Goal: Task Accomplishment & Management: Complete application form

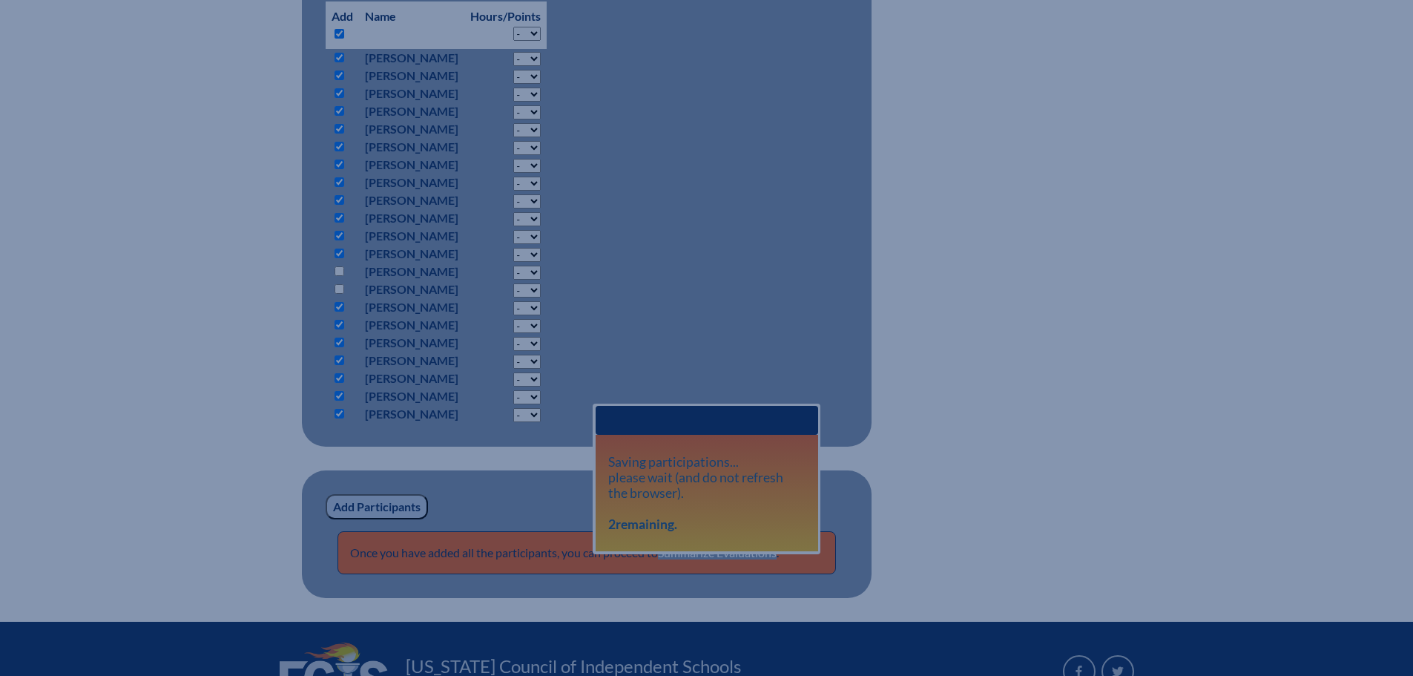
scroll to position [1187, 0]
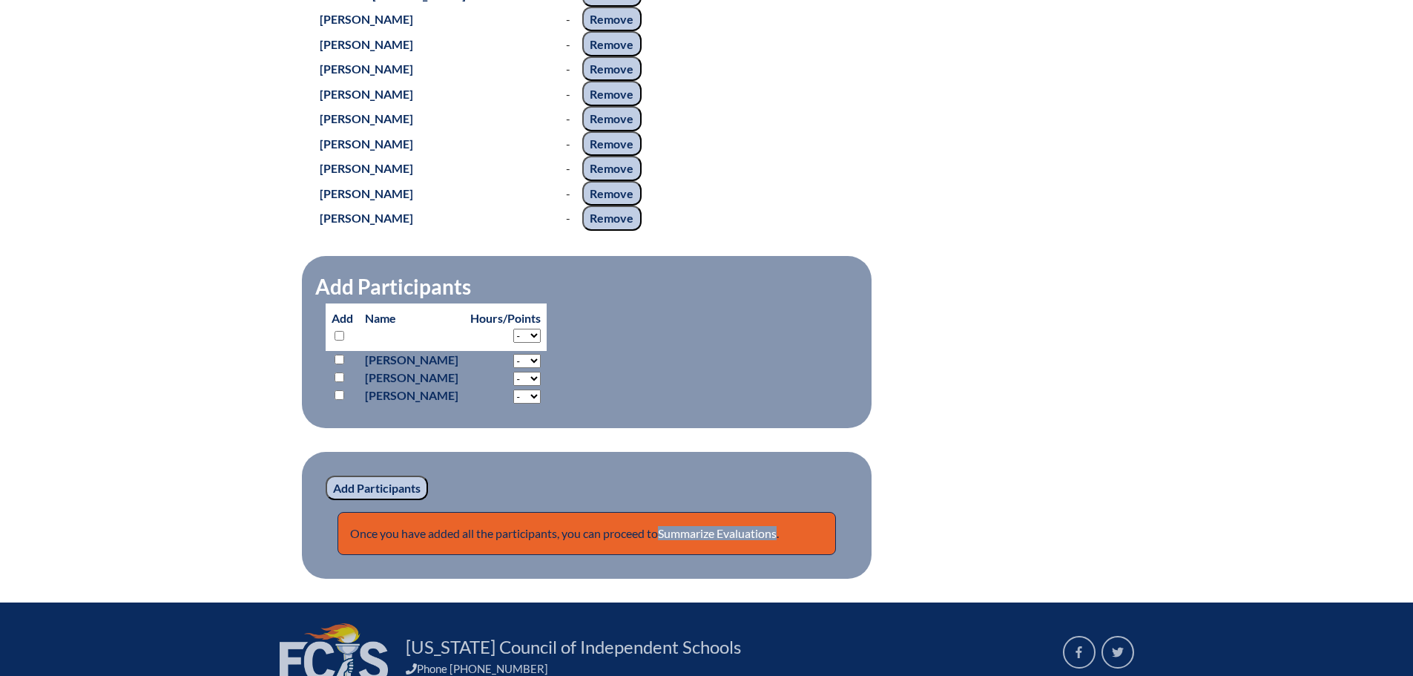
scroll to position [1737, 0]
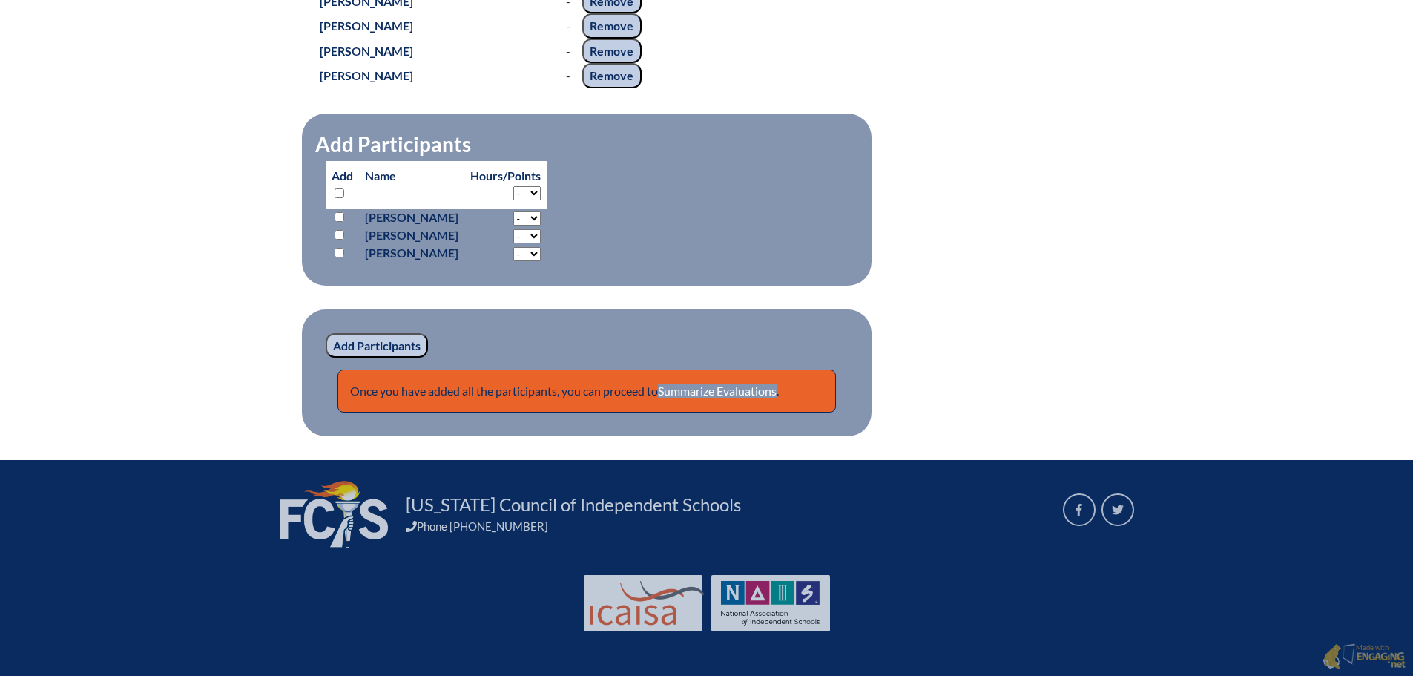
click at [337, 248] on input "checkbox" at bounding box center [339, 253] width 10 height 10
checkbox input "true"
drag, startPoint x: 379, startPoint y: 347, endPoint x: 393, endPoint y: 340, distance: 15.6
click at [380, 347] on input "Add Participants" at bounding box center [377, 345] width 102 height 25
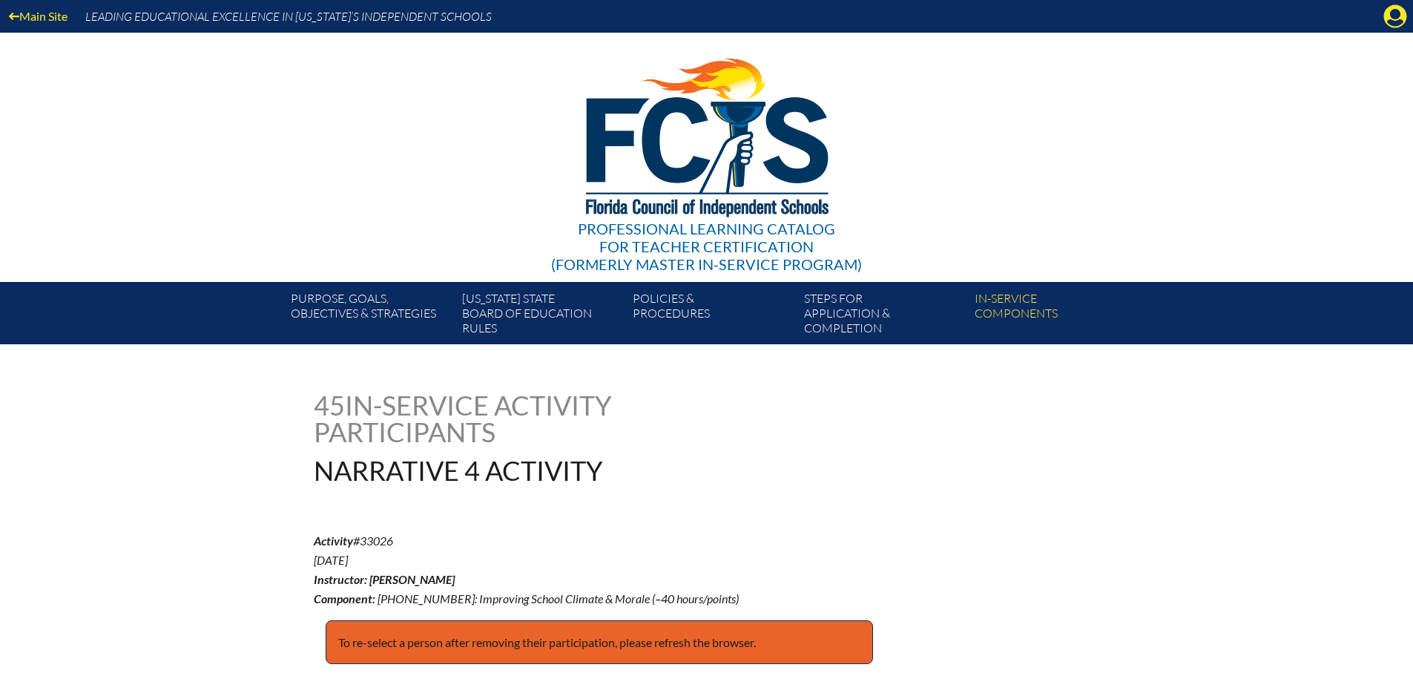
scroll to position [1734, 0]
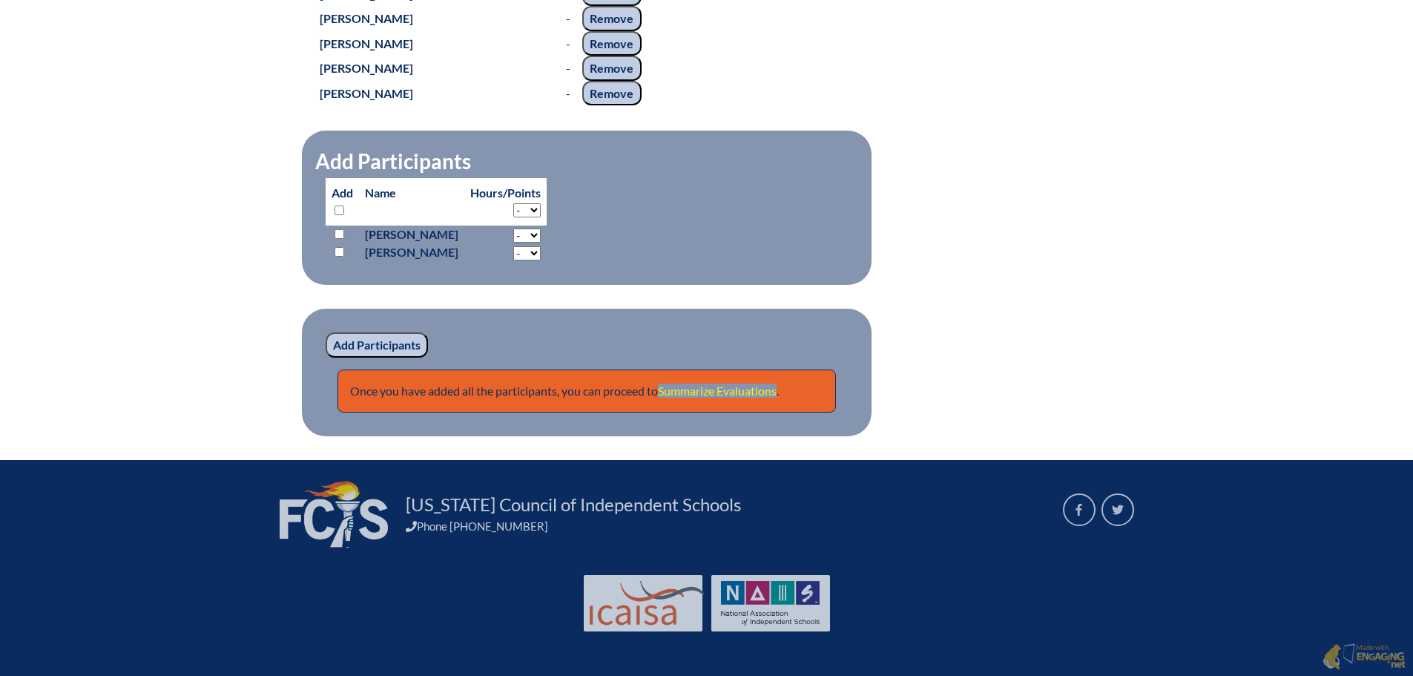
click at [768, 396] on link "Summarize Evaluations" at bounding box center [717, 390] width 119 height 14
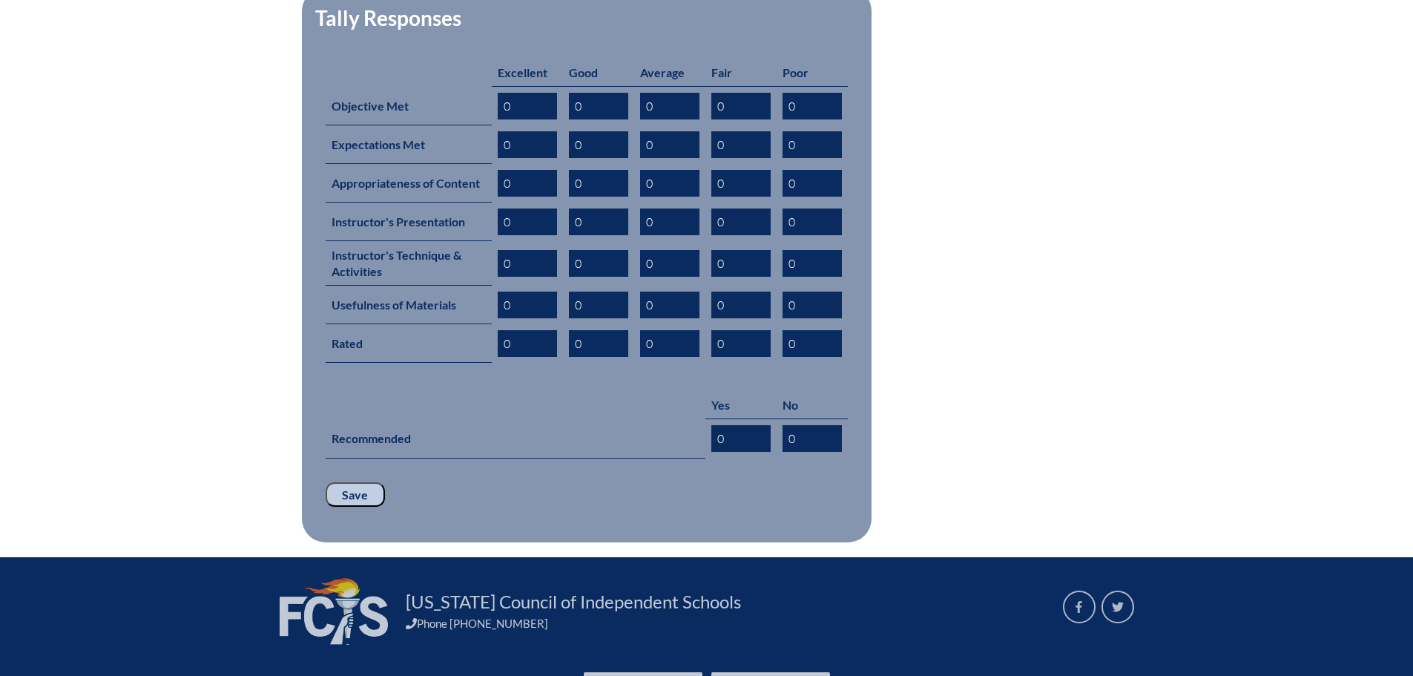
scroll to position [714, 0]
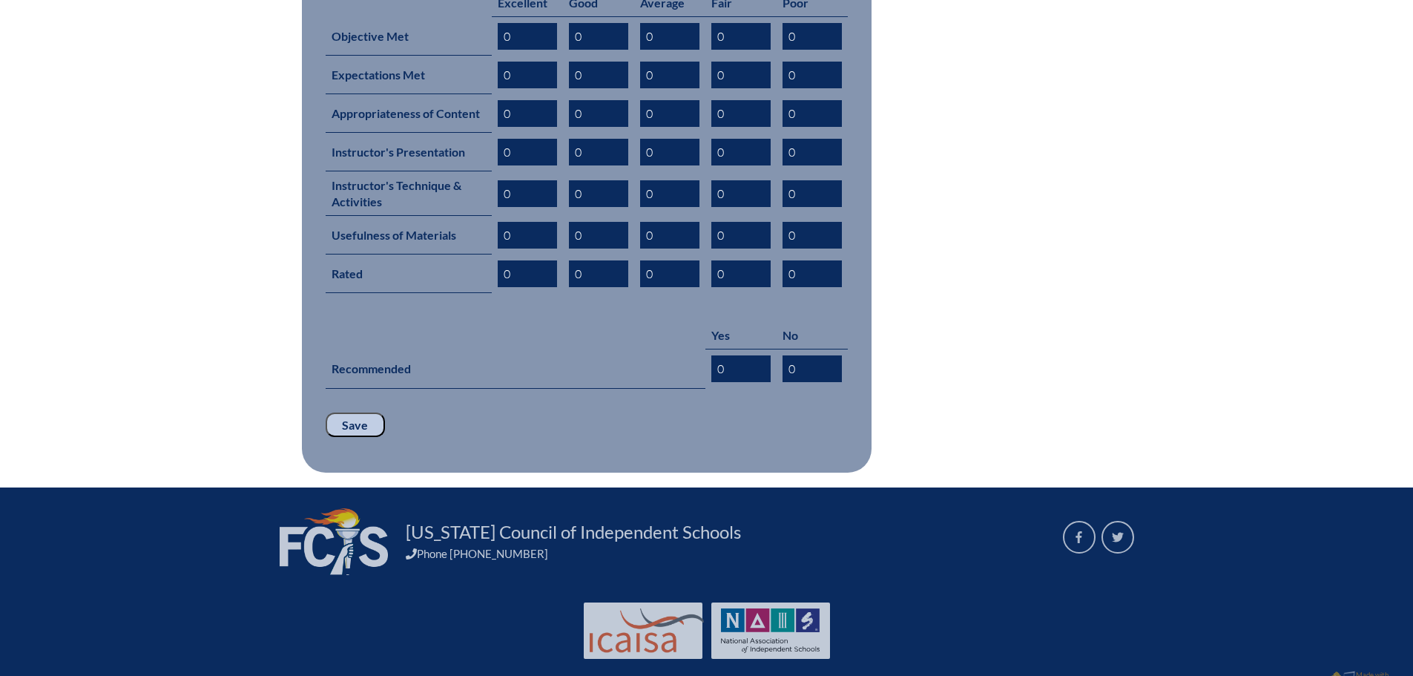
click at [351, 412] on input "Save" at bounding box center [355, 424] width 59 height 25
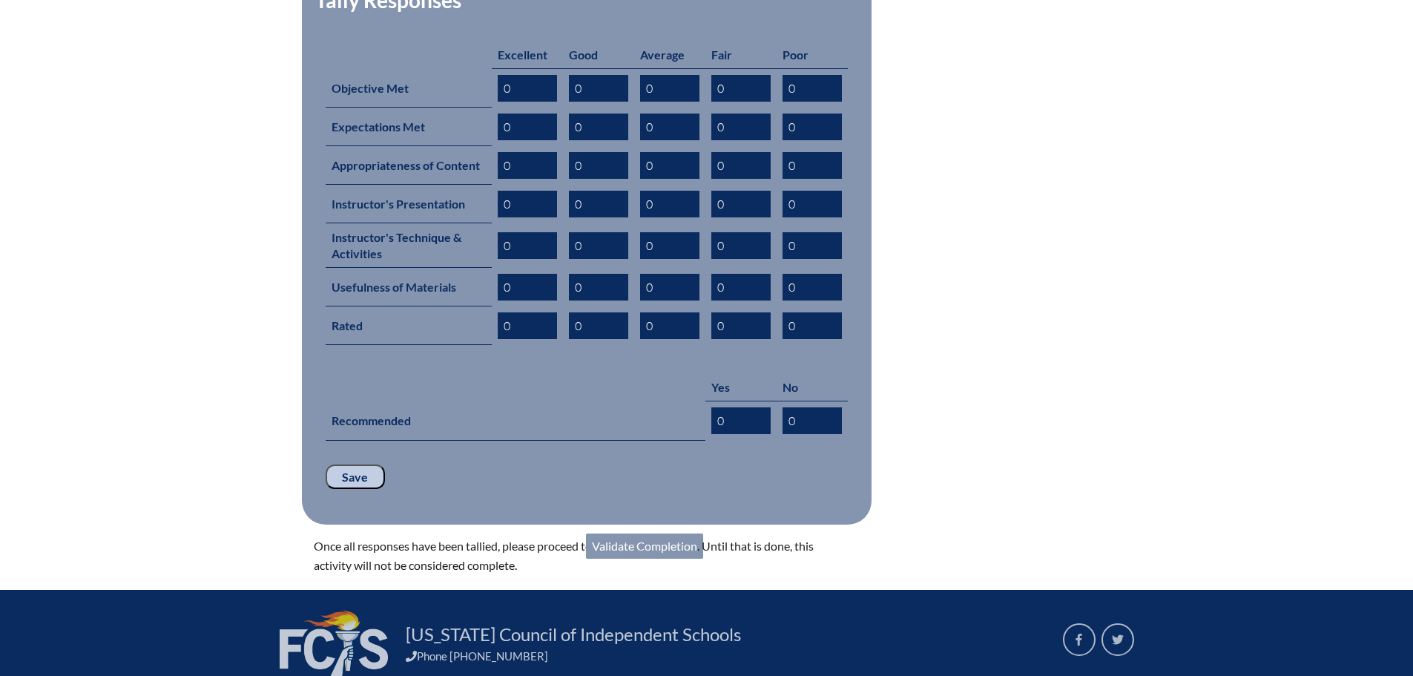
scroll to position [765, 0]
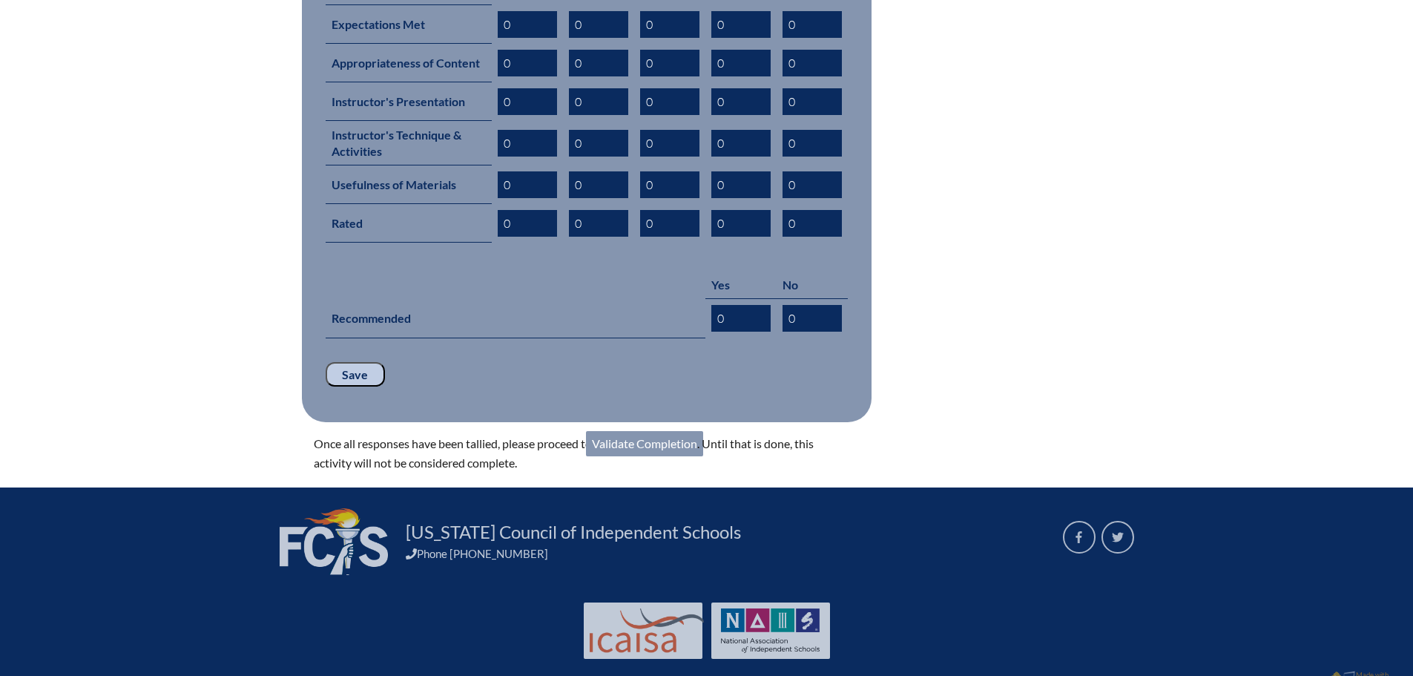
click at [665, 431] on link "Validate Completion" at bounding box center [644, 443] width 117 height 25
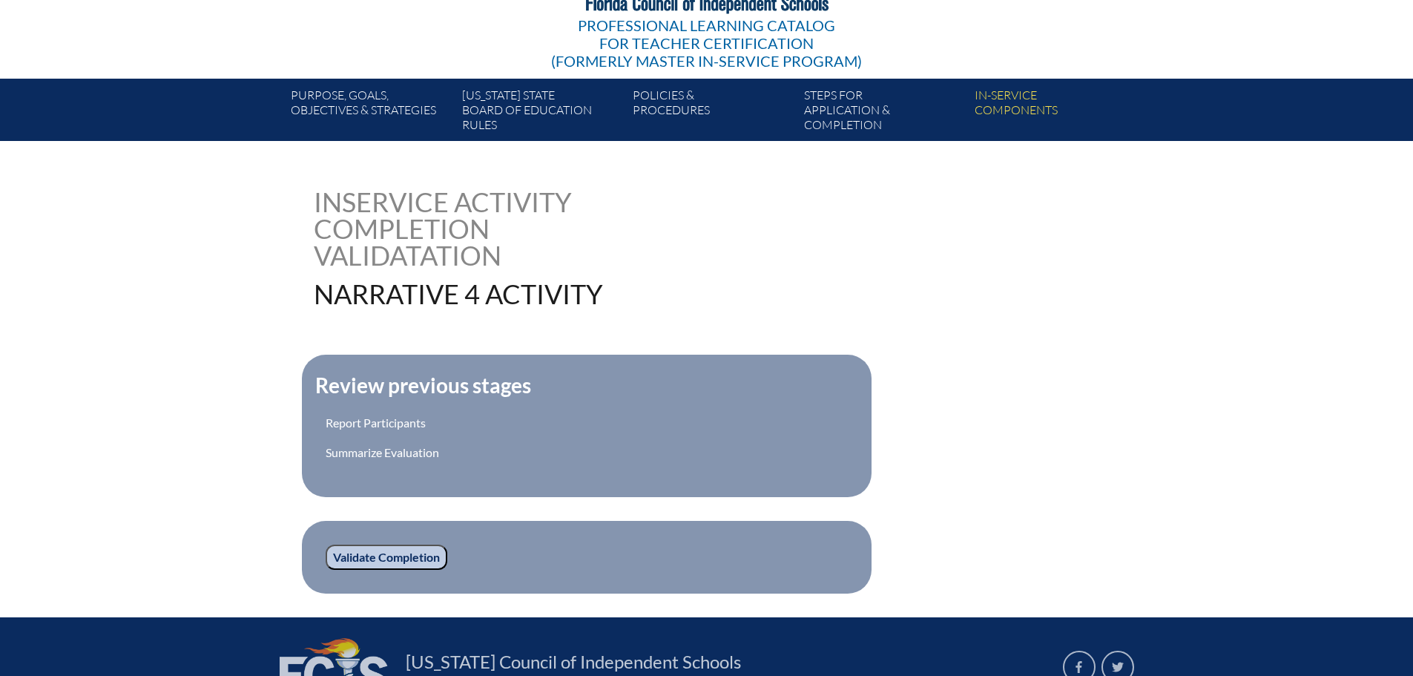
scroll to position [357, 0]
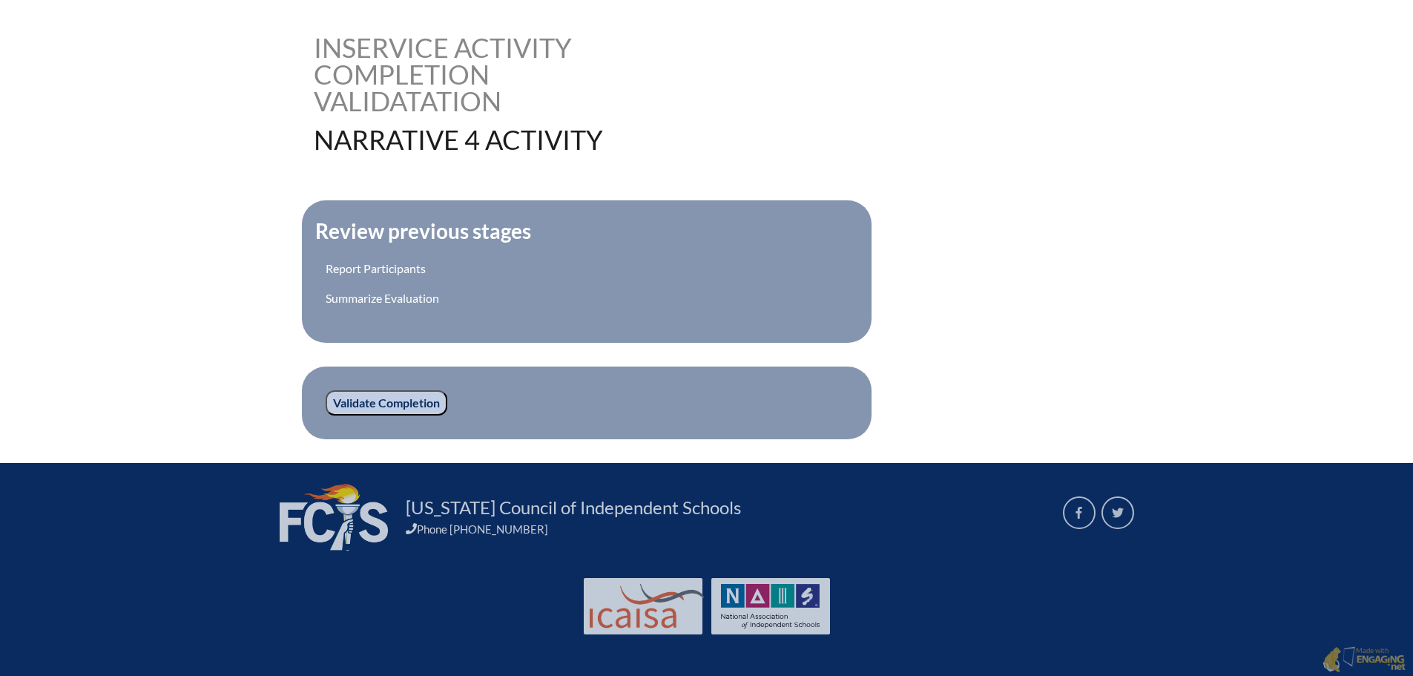
click at [409, 405] on input "Validate Completion" at bounding box center [387, 402] width 122 height 25
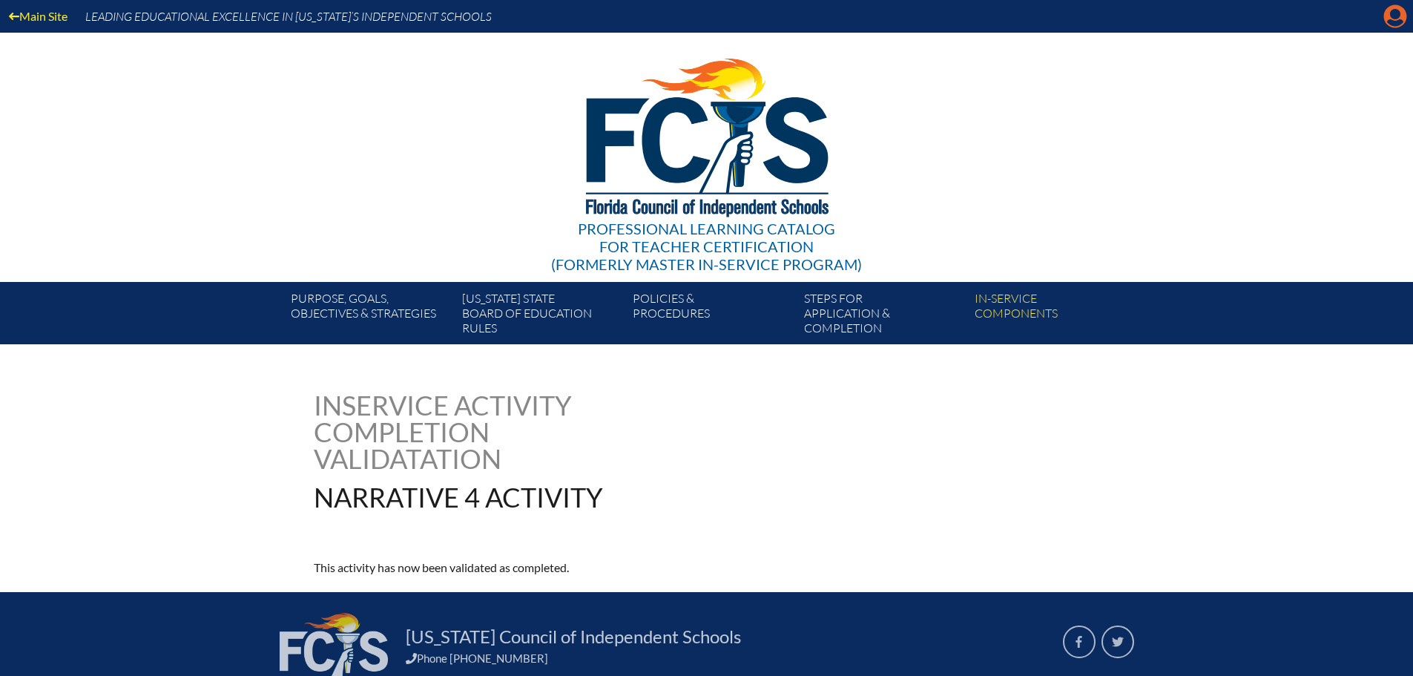
click at [1399, 16] on icon "Manage account" at bounding box center [1395, 16] width 24 height 24
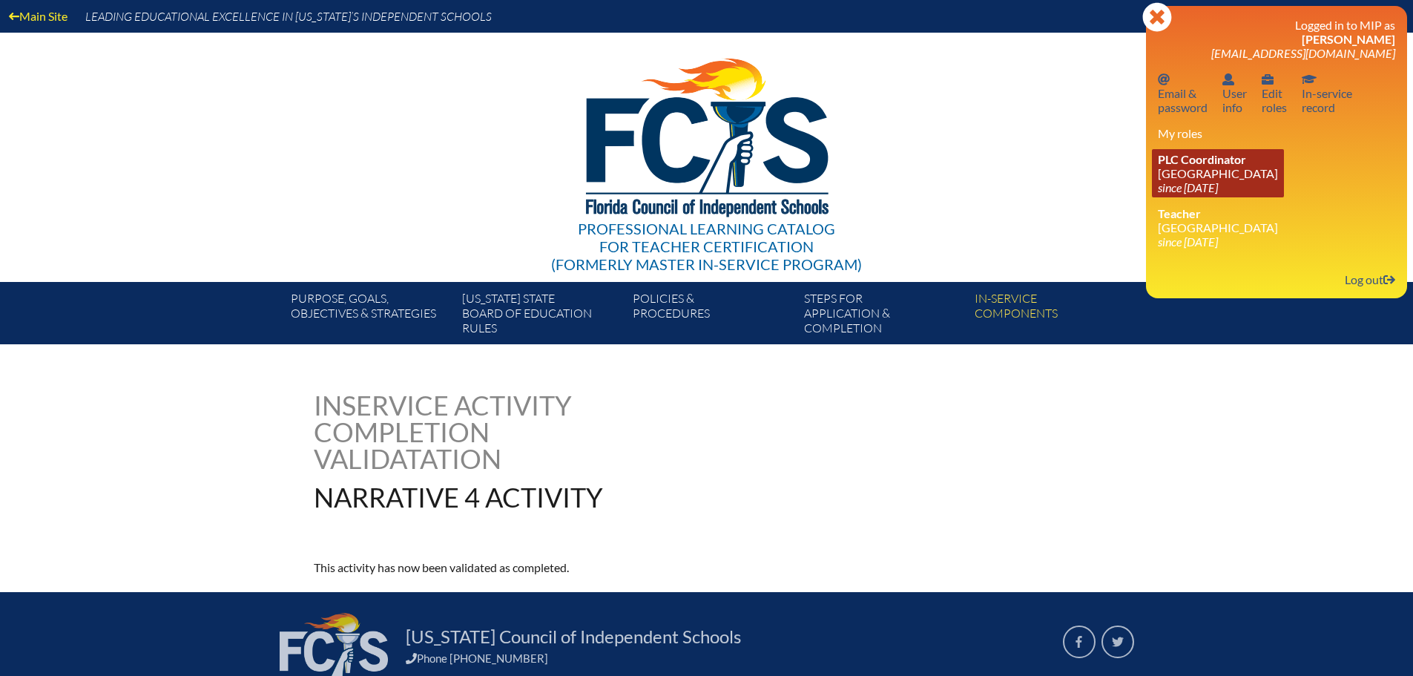
click at [1216, 177] on link "PLC Coordinator Canterbury School since 2021 Aug 2" at bounding box center [1218, 173] width 132 height 48
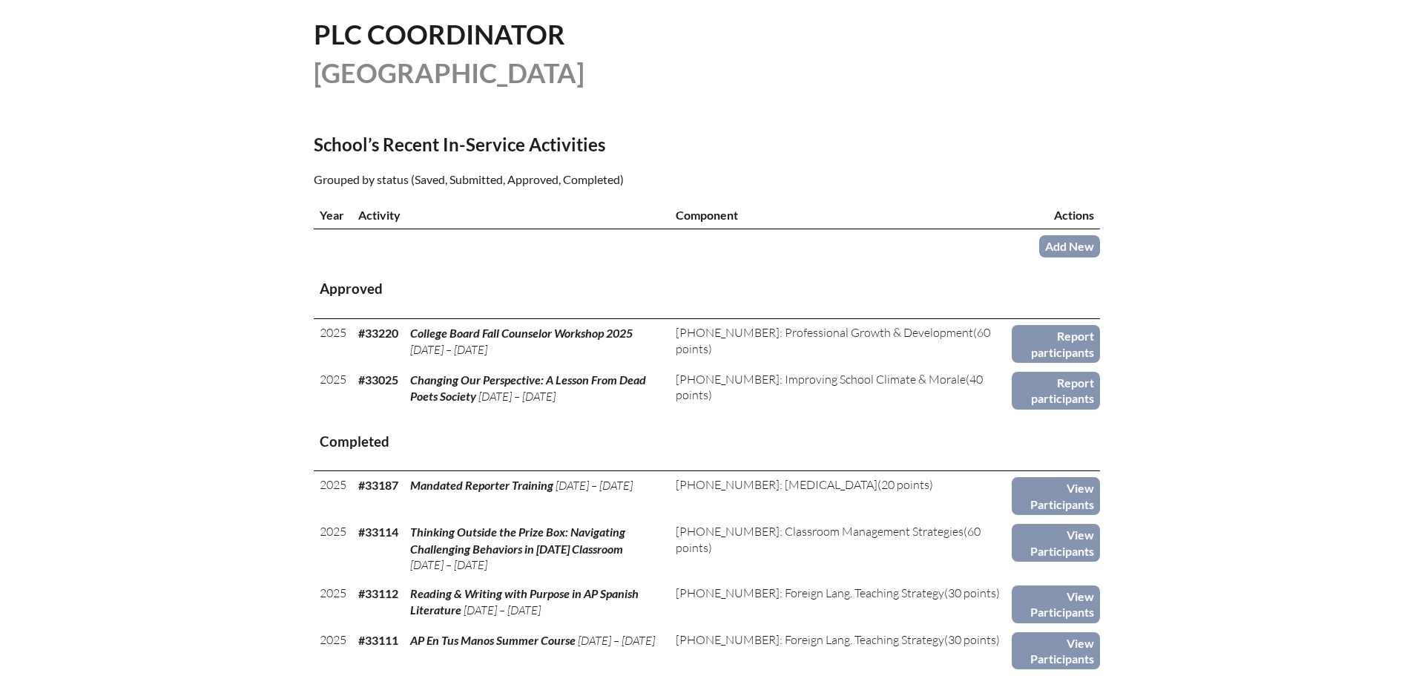
scroll to position [445, 0]
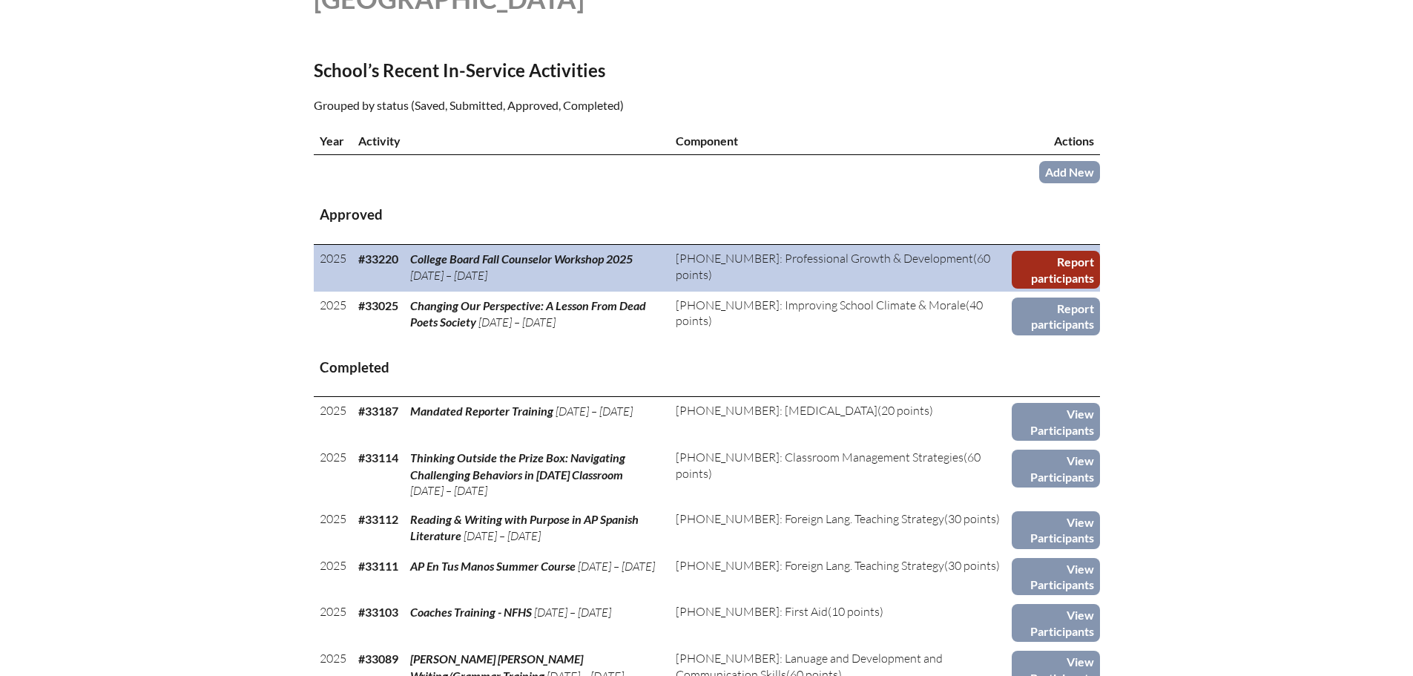
click at [1060, 265] on link "Report participants" at bounding box center [1055, 270] width 88 height 38
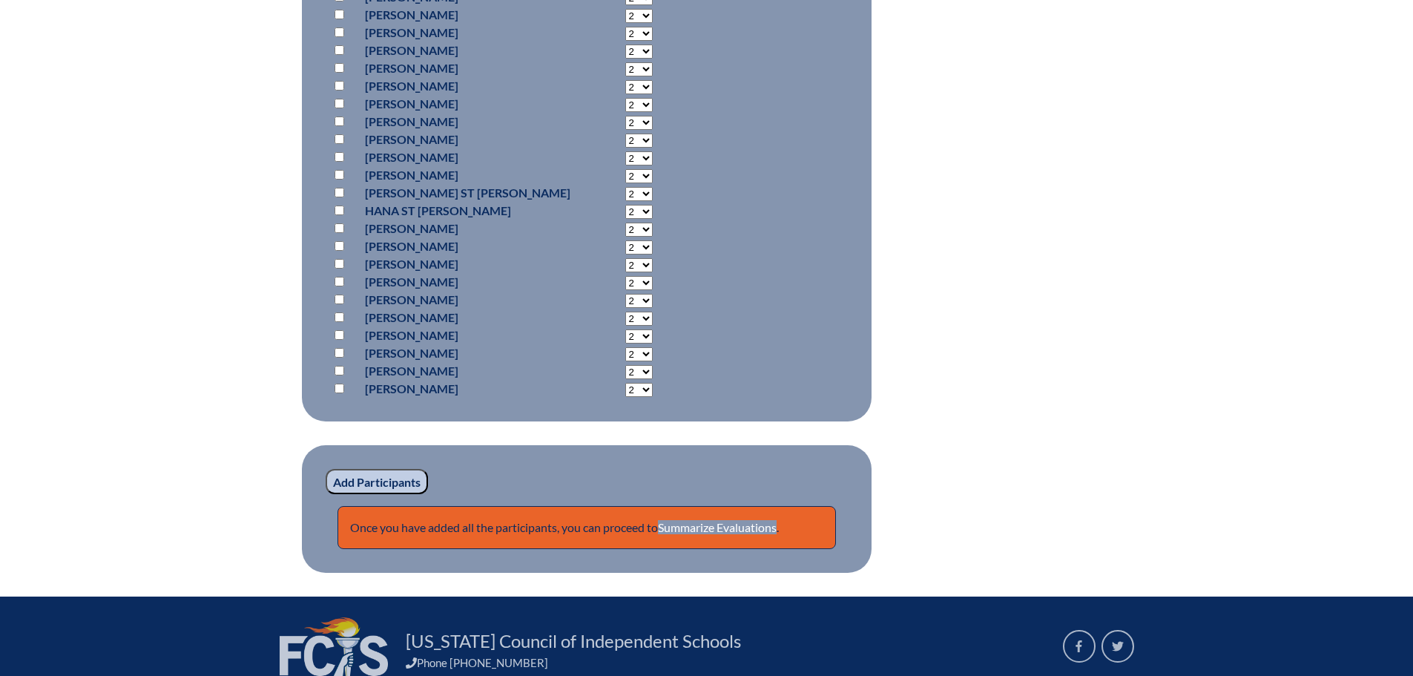
scroll to position [1261, 0]
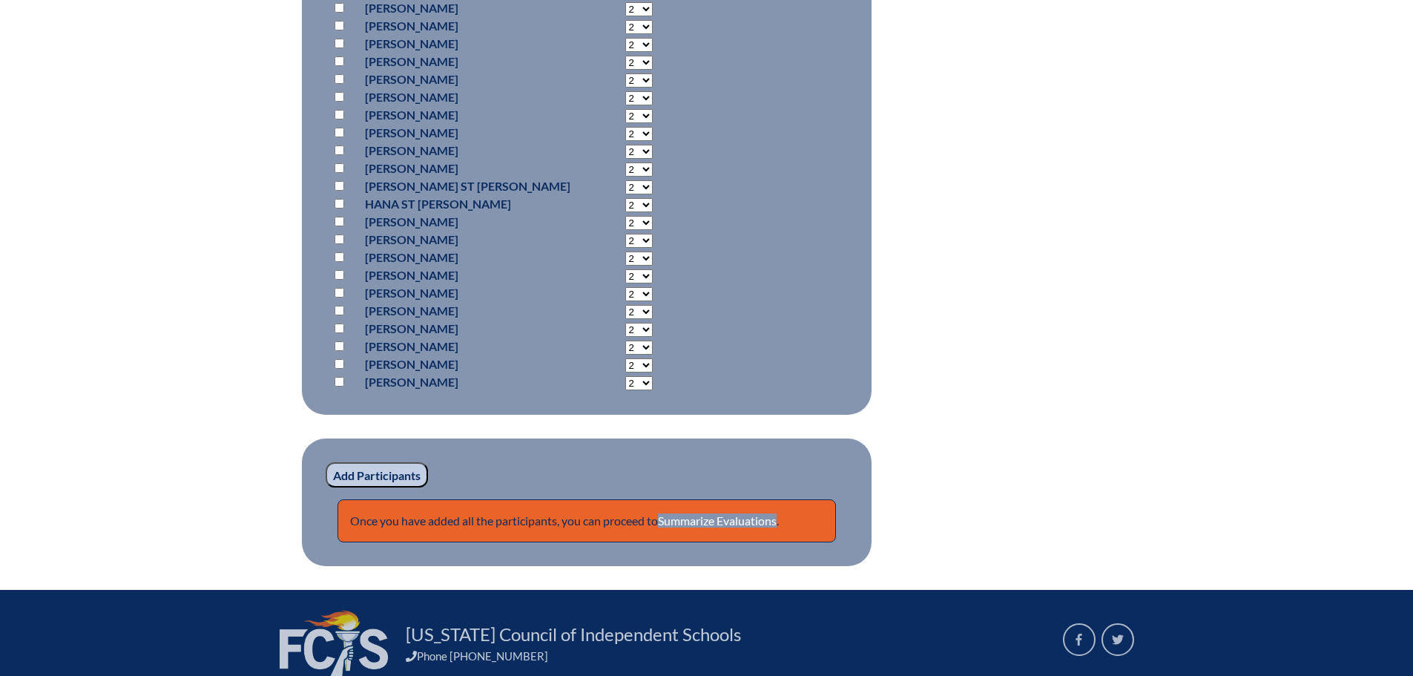
click at [336, 131] on input "checkbox" at bounding box center [339, 133] width 10 height 10
checkbox input "true"
click at [396, 469] on input "Add Participants" at bounding box center [377, 474] width 102 height 25
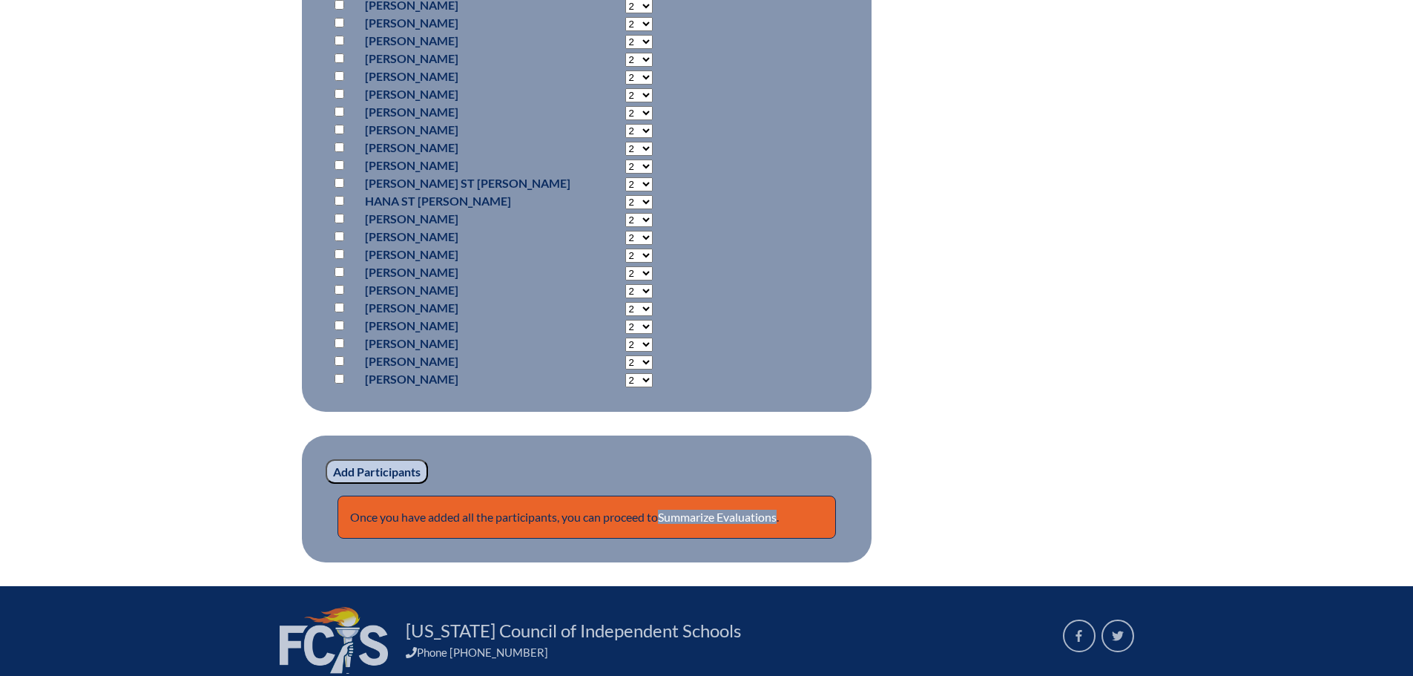
scroll to position [1433, 0]
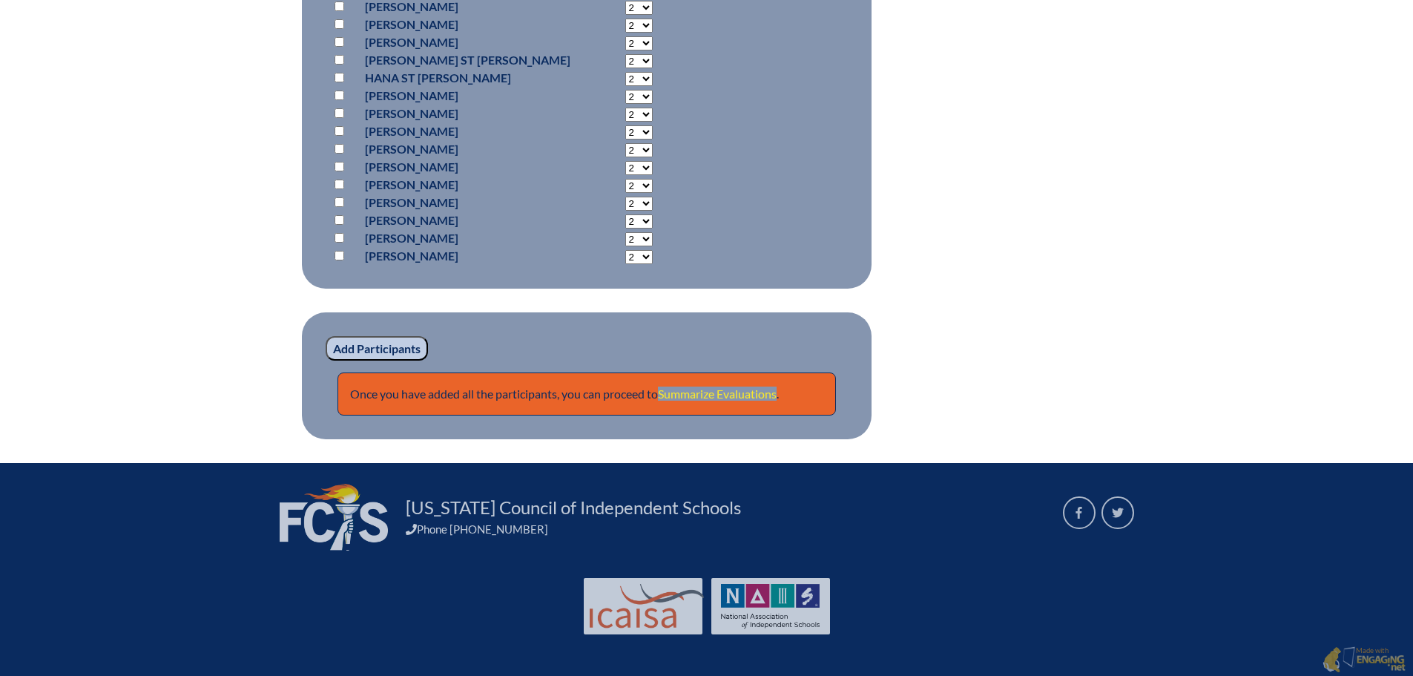
click at [761, 397] on link "Summarize Evaluations" at bounding box center [717, 393] width 119 height 14
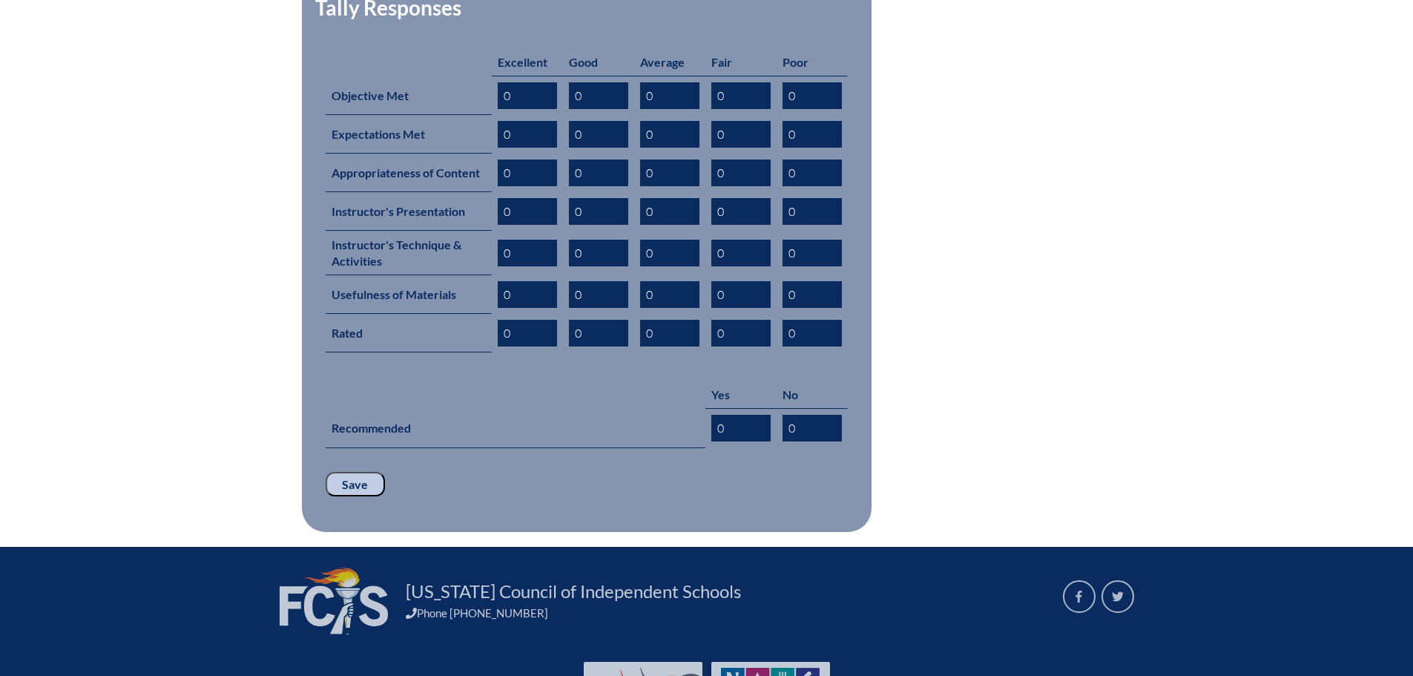
scroll to position [741, 0]
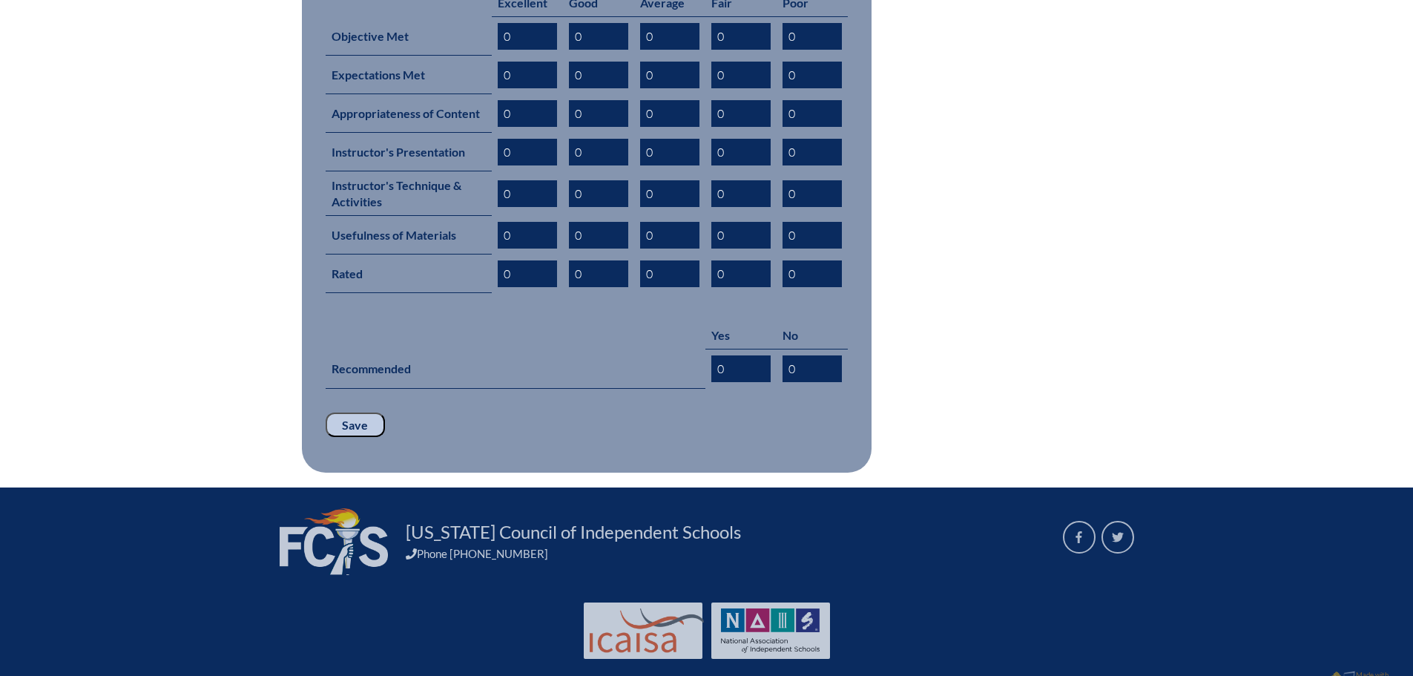
click at [354, 412] on input "Save" at bounding box center [355, 424] width 59 height 25
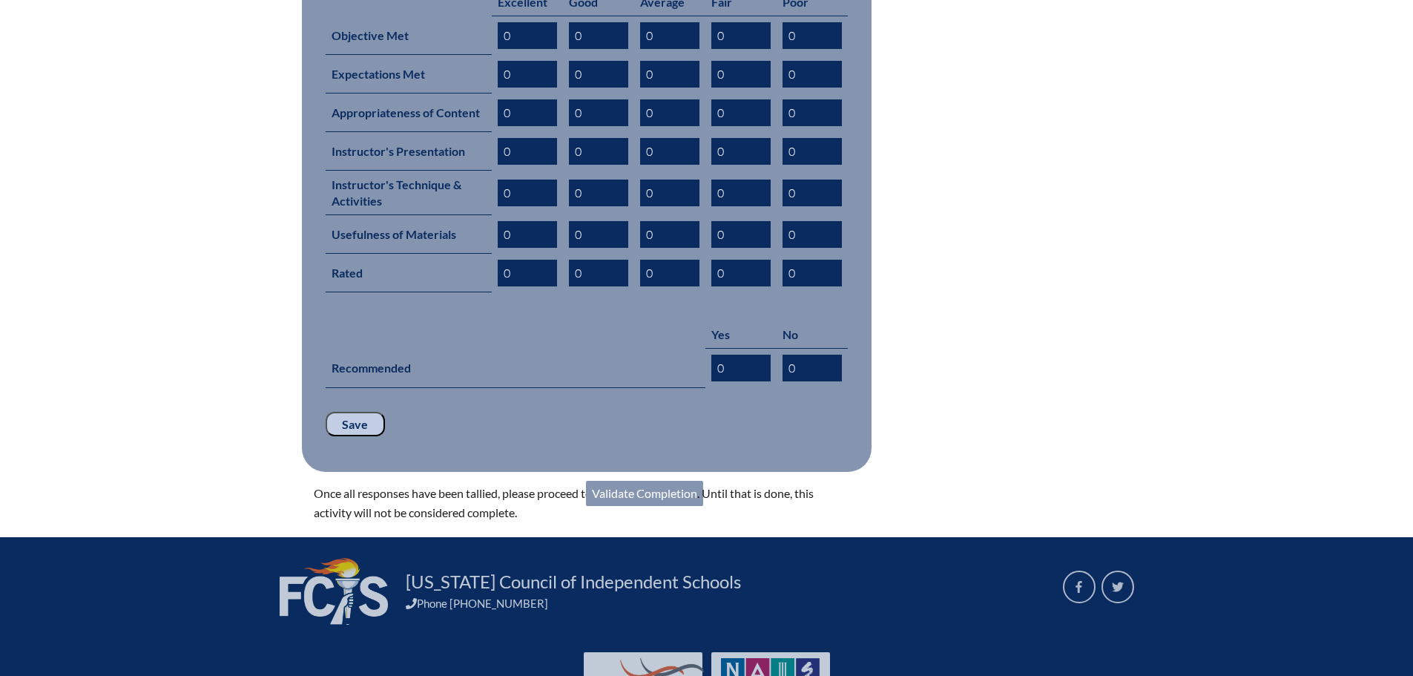
scroll to position [791, 0]
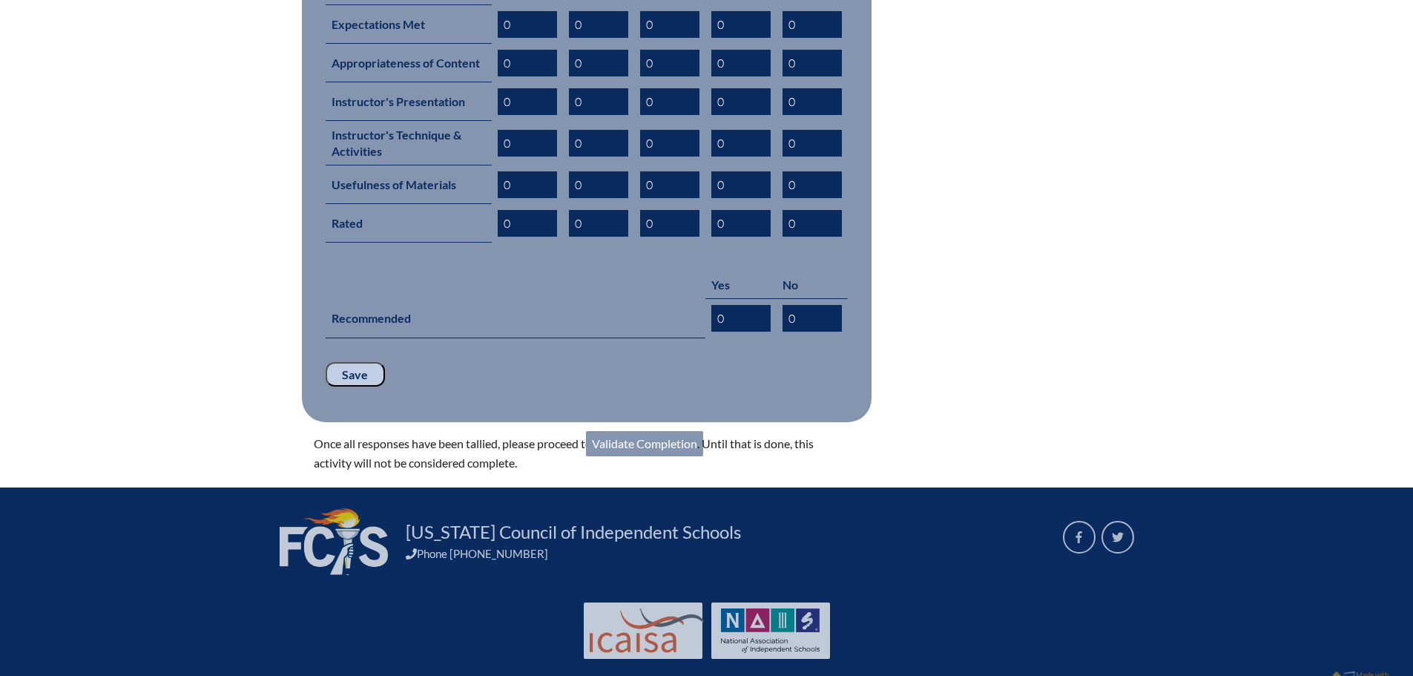
click at [667, 431] on link "Validate Completion" at bounding box center [644, 443] width 117 height 25
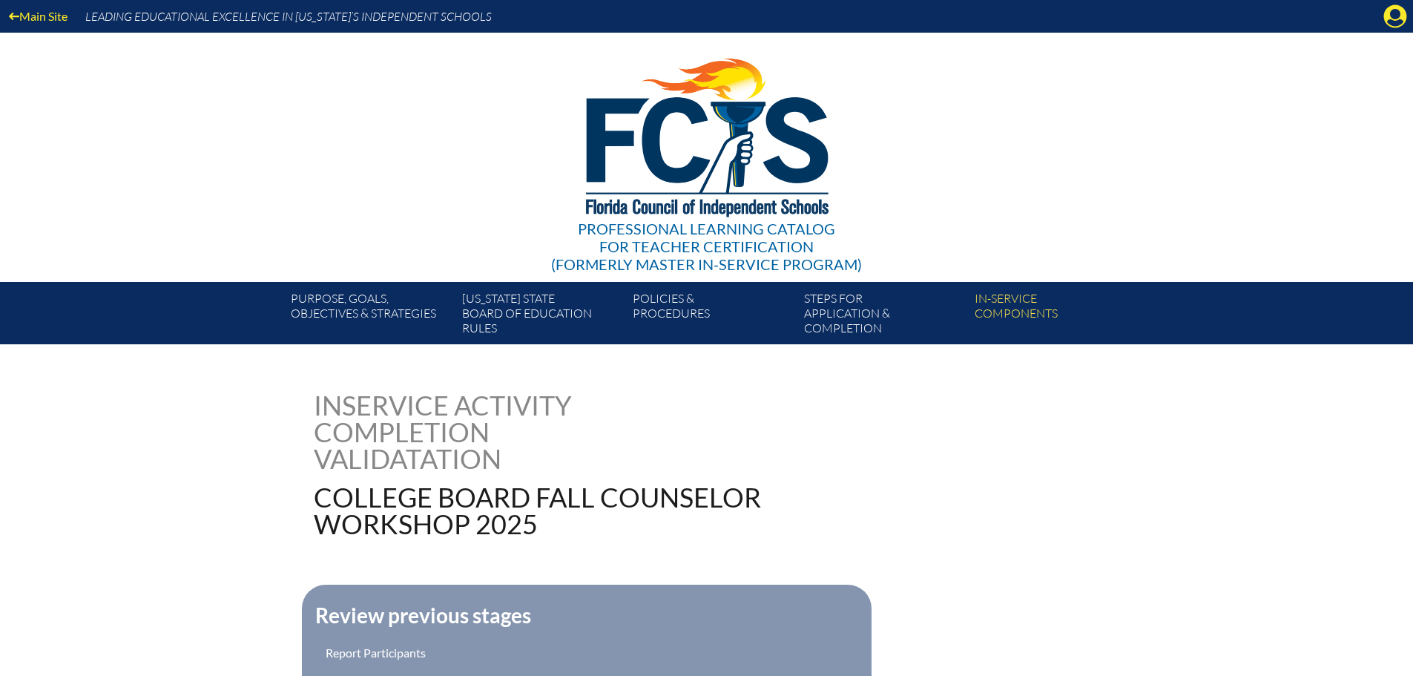
scroll to position [384, 0]
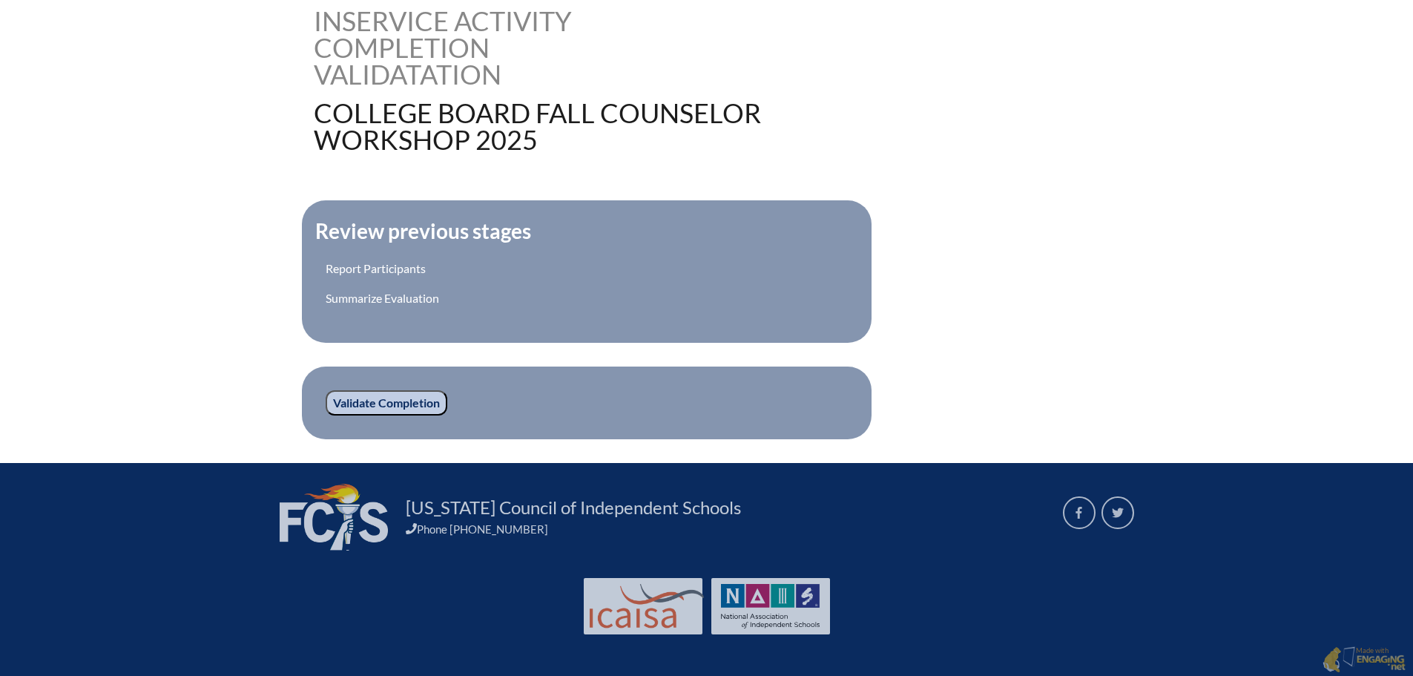
click at [369, 405] on input "Validate Completion" at bounding box center [387, 402] width 122 height 25
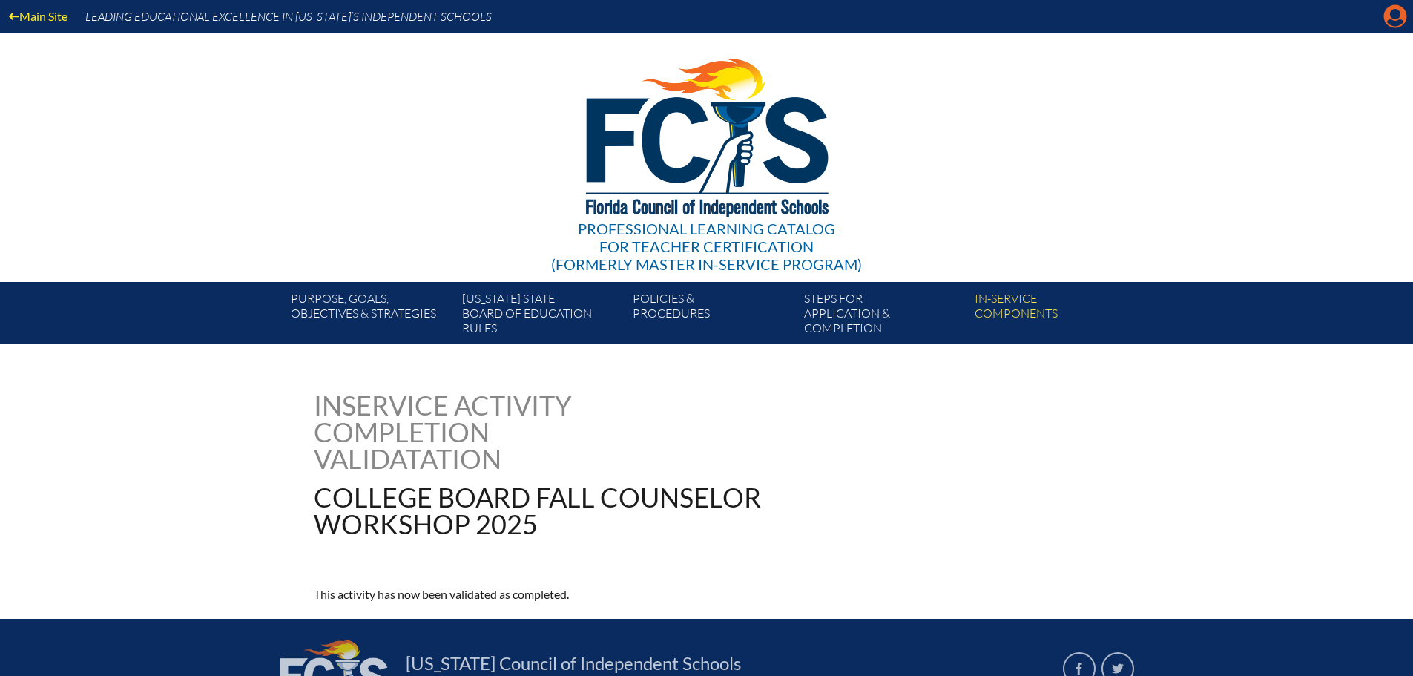
click at [1396, 13] on icon "Manage account" at bounding box center [1395, 16] width 24 height 24
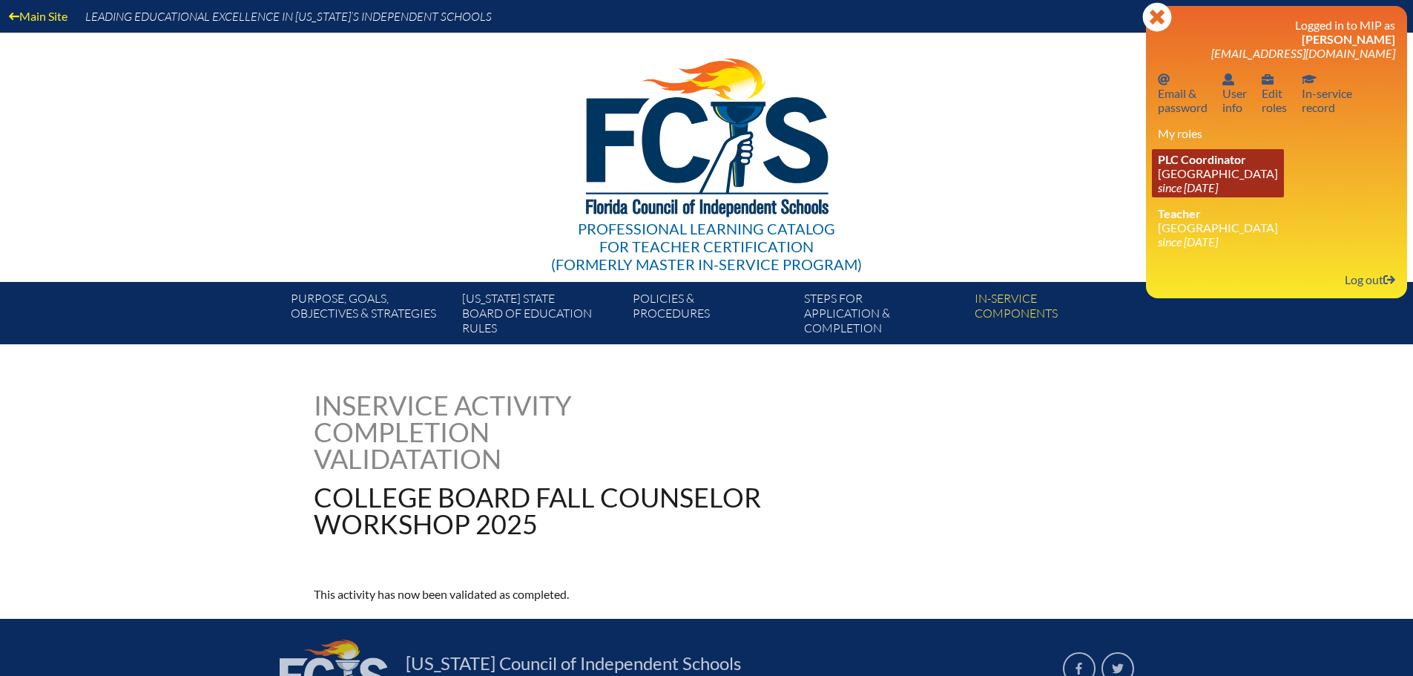
drag, startPoint x: 1205, startPoint y: 175, endPoint x: 1208, endPoint y: 167, distance: 8.7
click at [1205, 175] on link "PLC Coordinator Canterbury School since 2021 Aug 2" at bounding box center [1218, 173] width 132 height 48
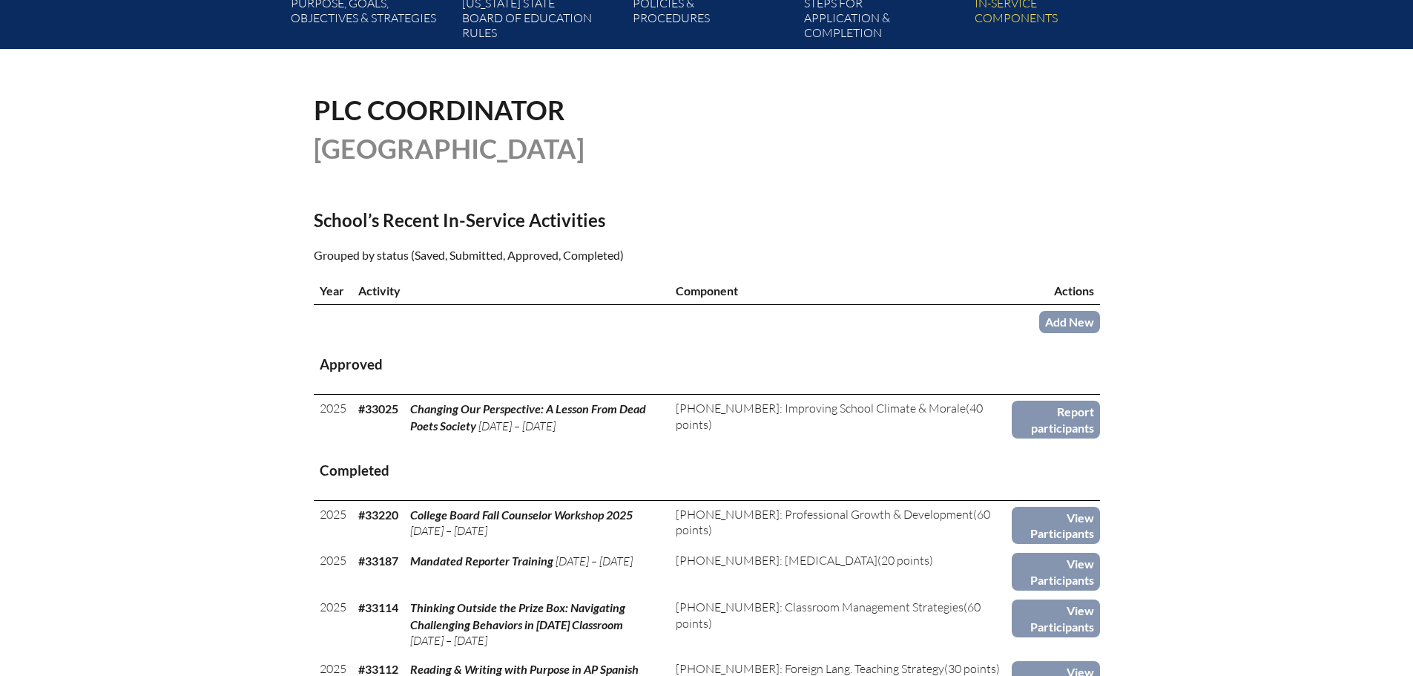
scroll to position [371, 0]
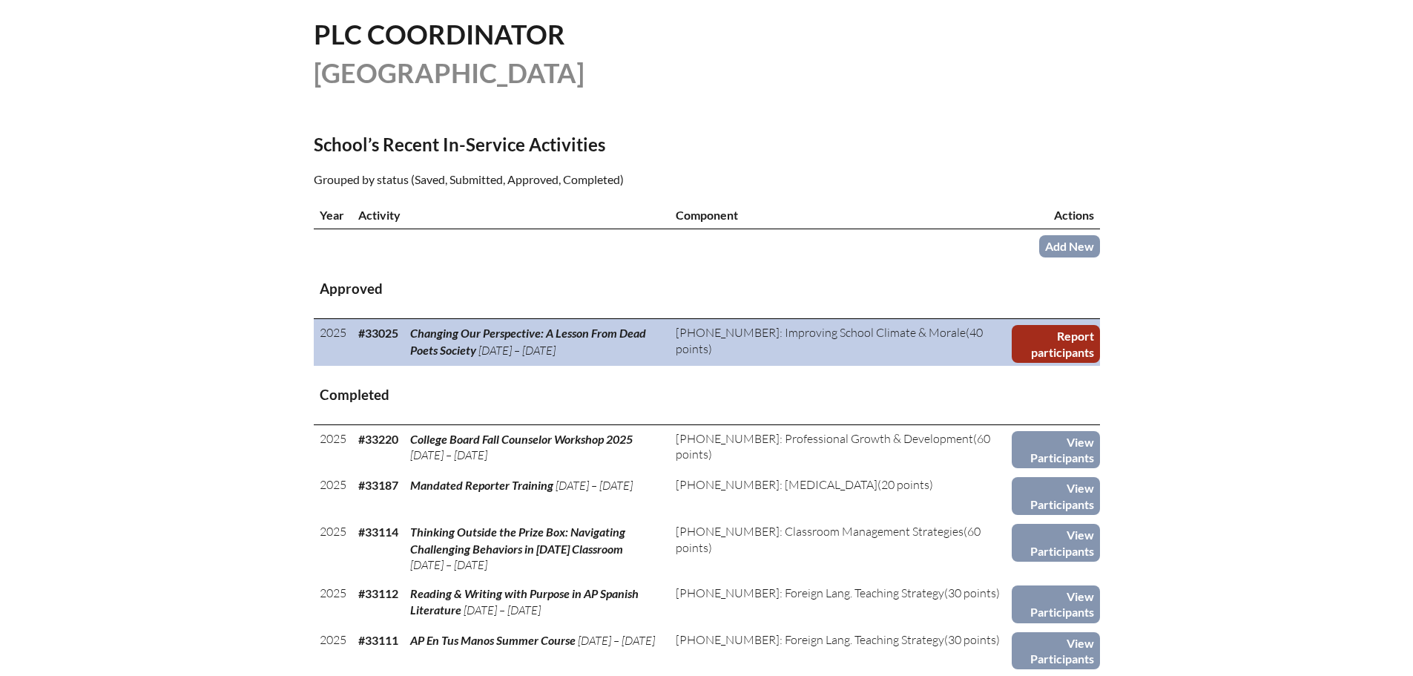
click at [1052, 340] on link "Report participants" at bounding box center [1055, 344] width 88 height 38
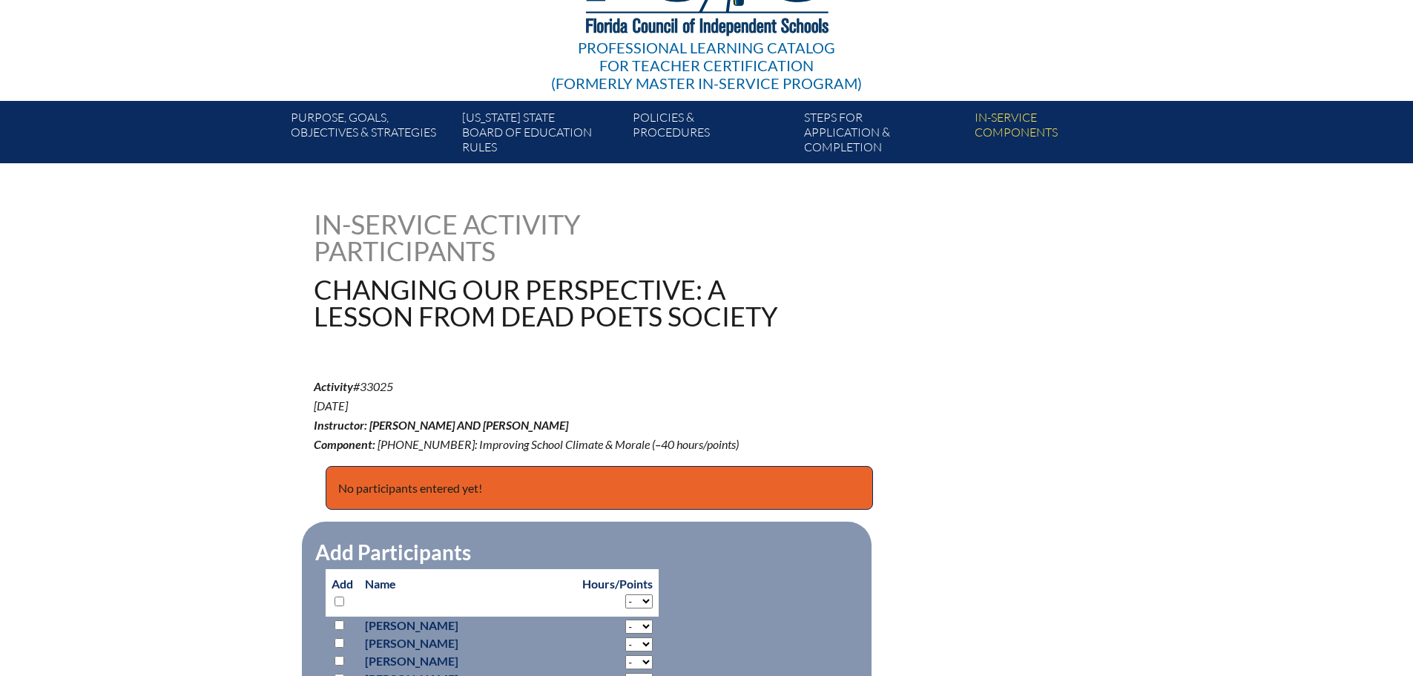
scroll to position [371, 0]
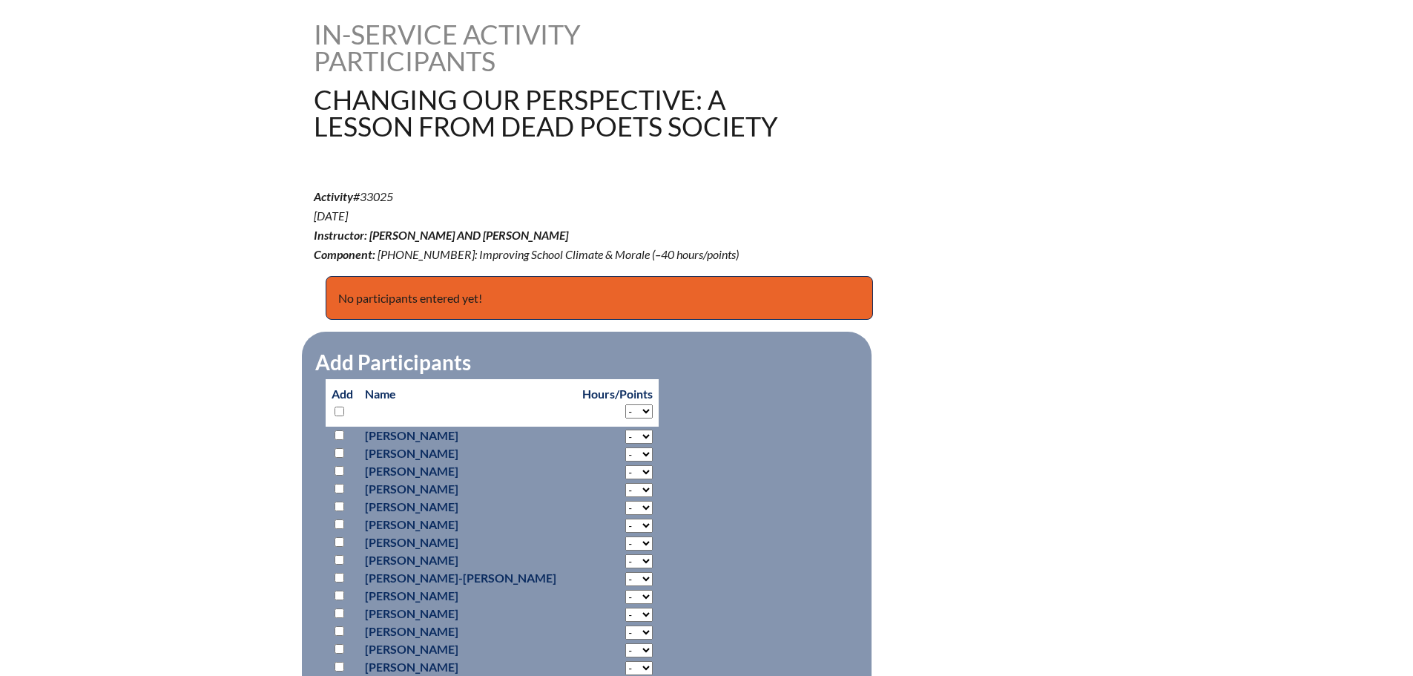
click at [335, 411] on input "checkbox" at bounding box center [339, 411] width 10 height 10
checkbox input "true"
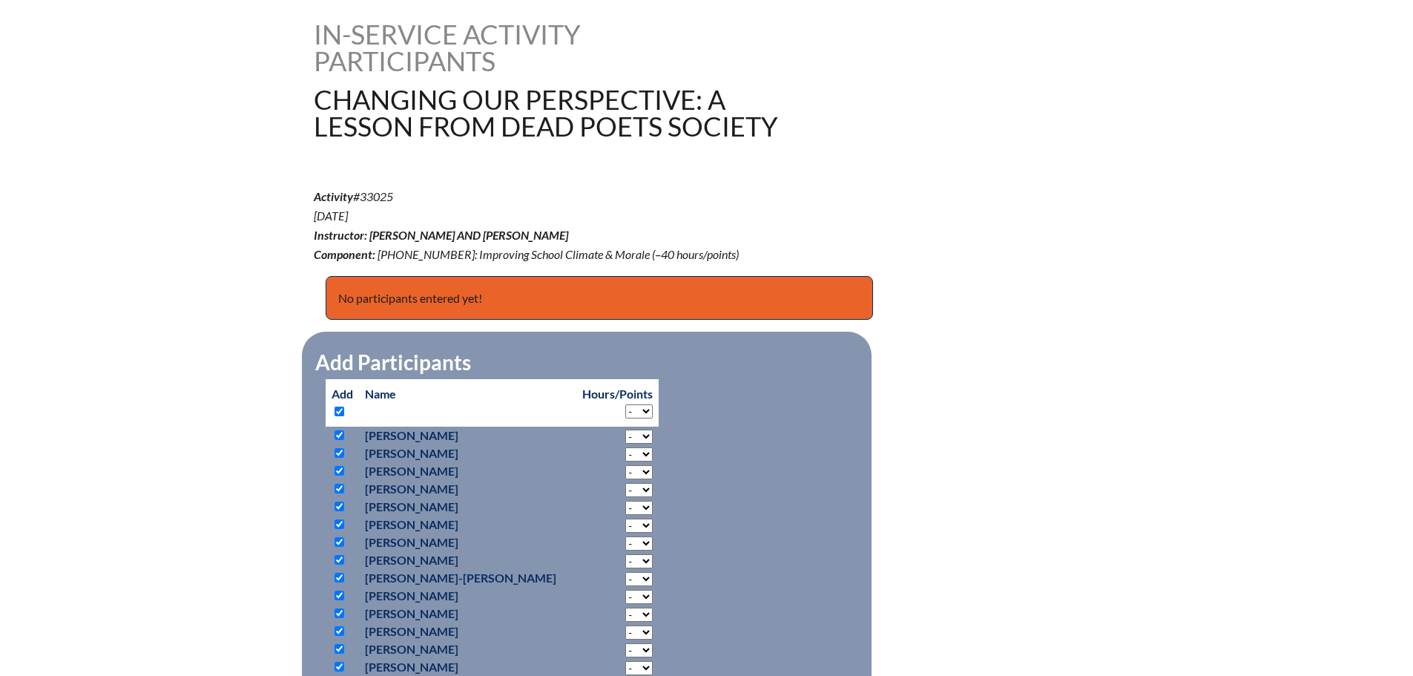
checkbox input "true"
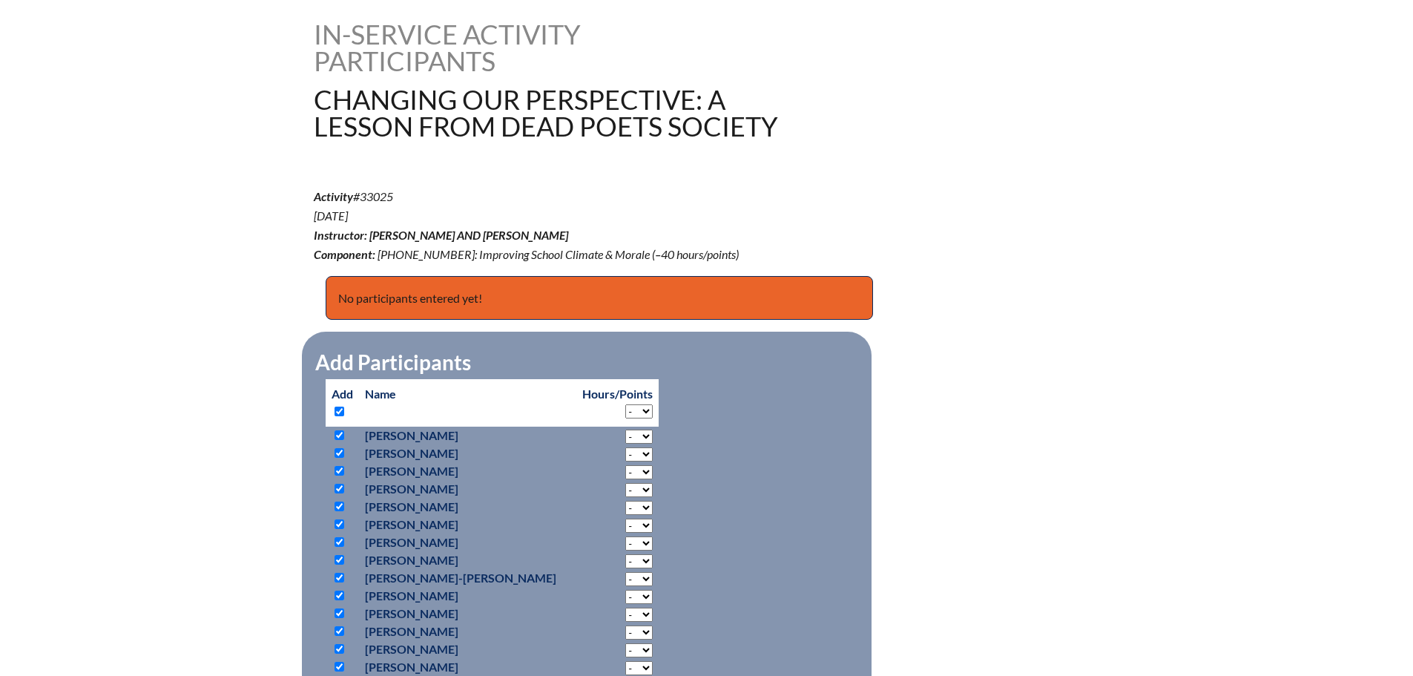
checkbox input "true"
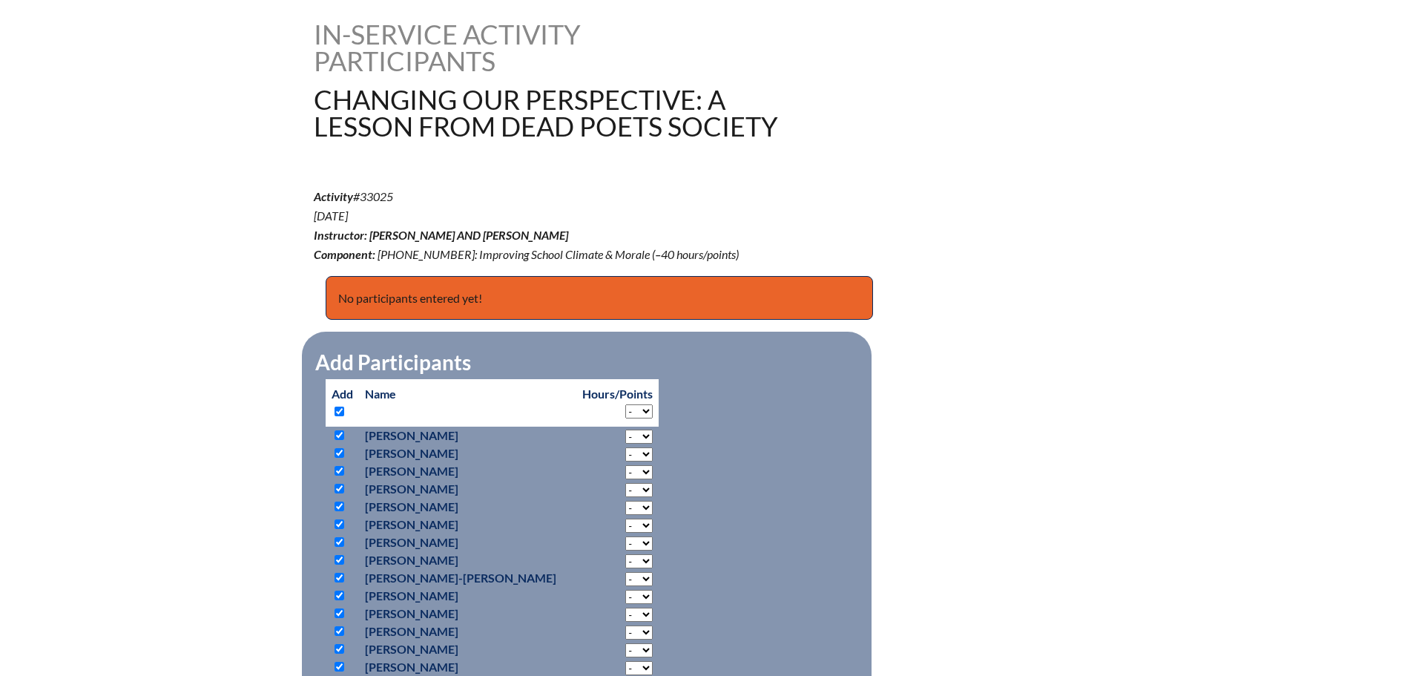
checkbox input "true"
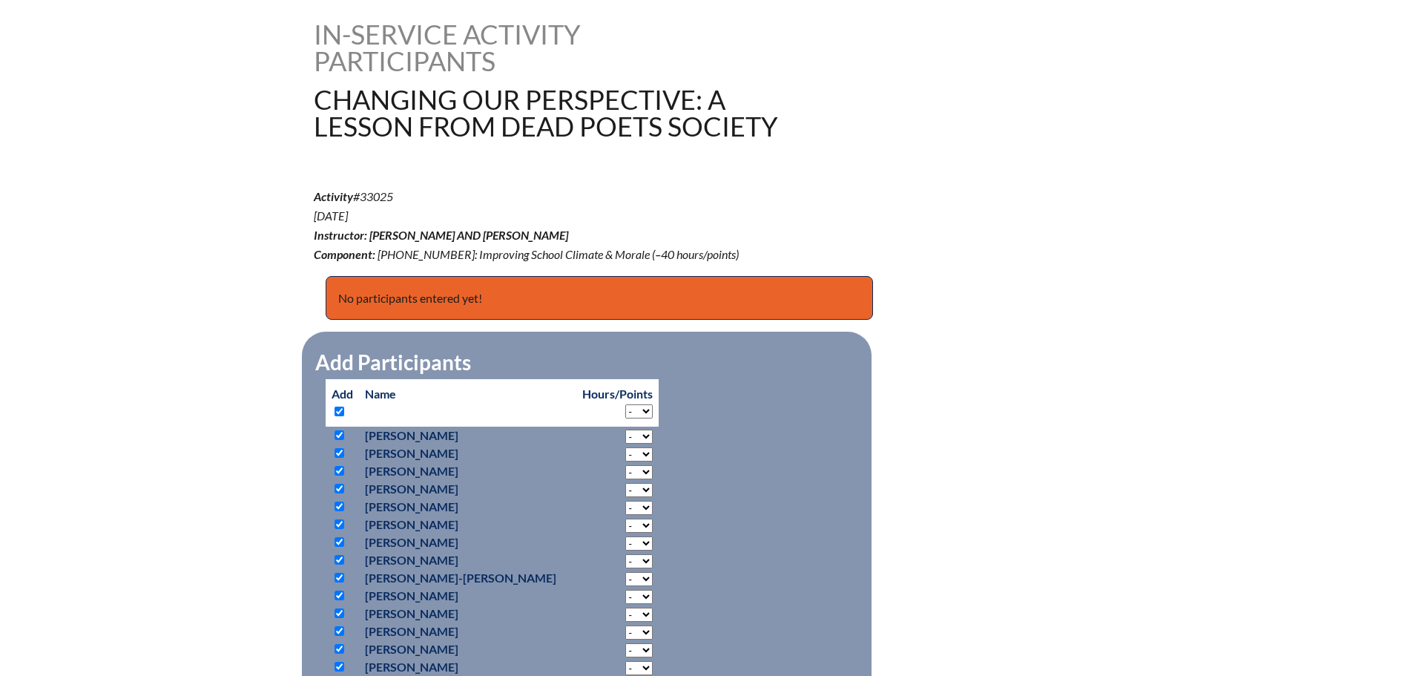
checkbox input "true"
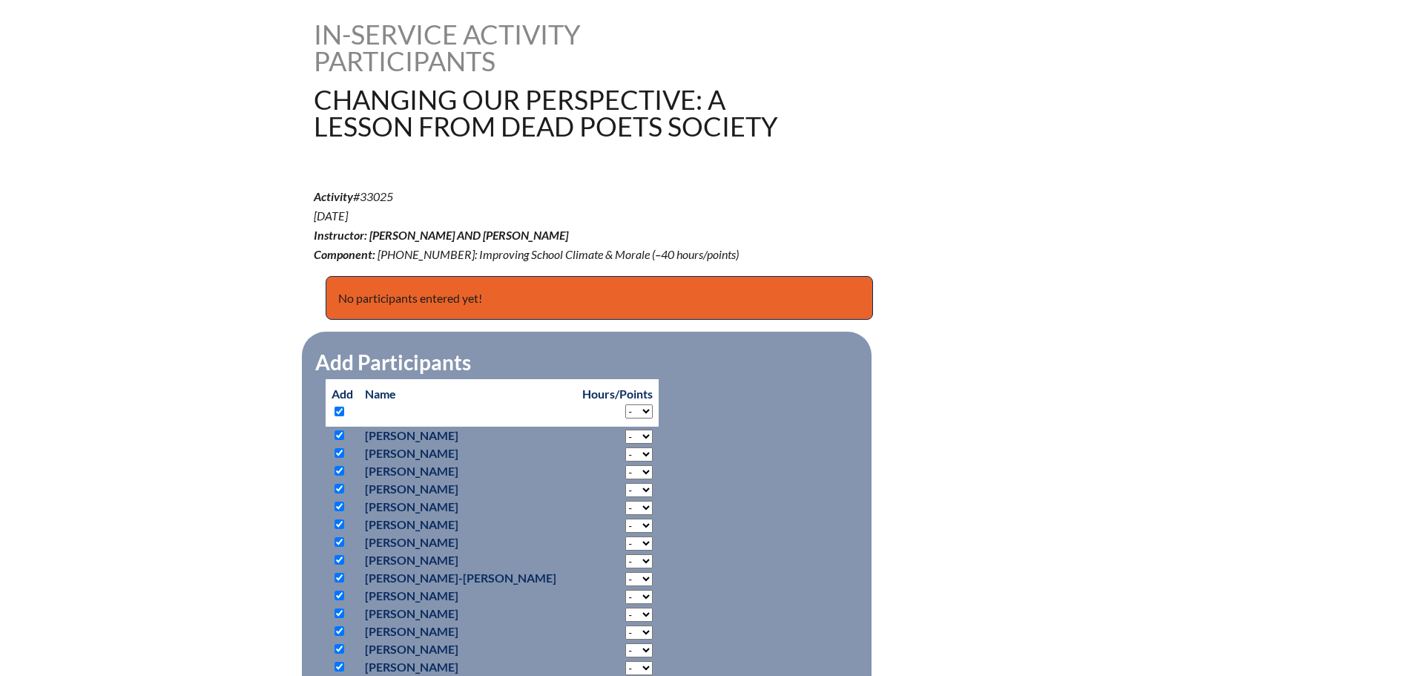
checkbox input "true"
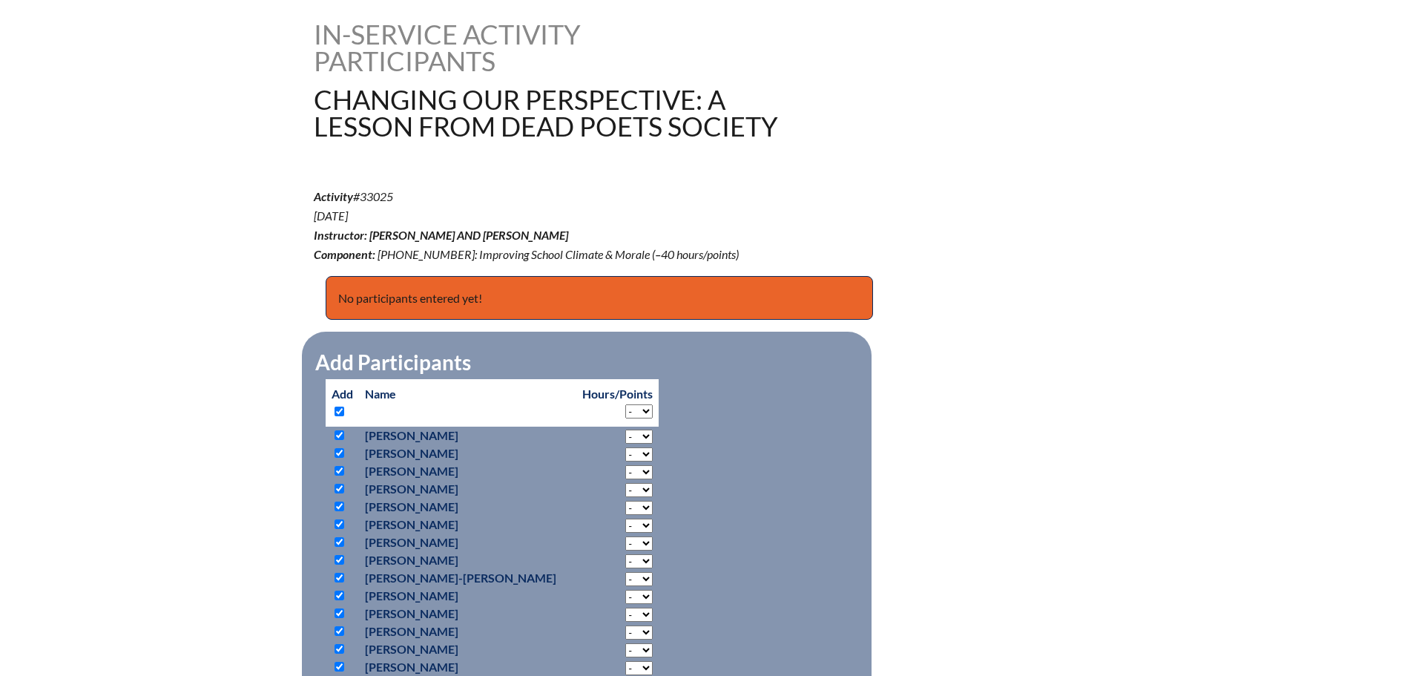
checkbox input "true"
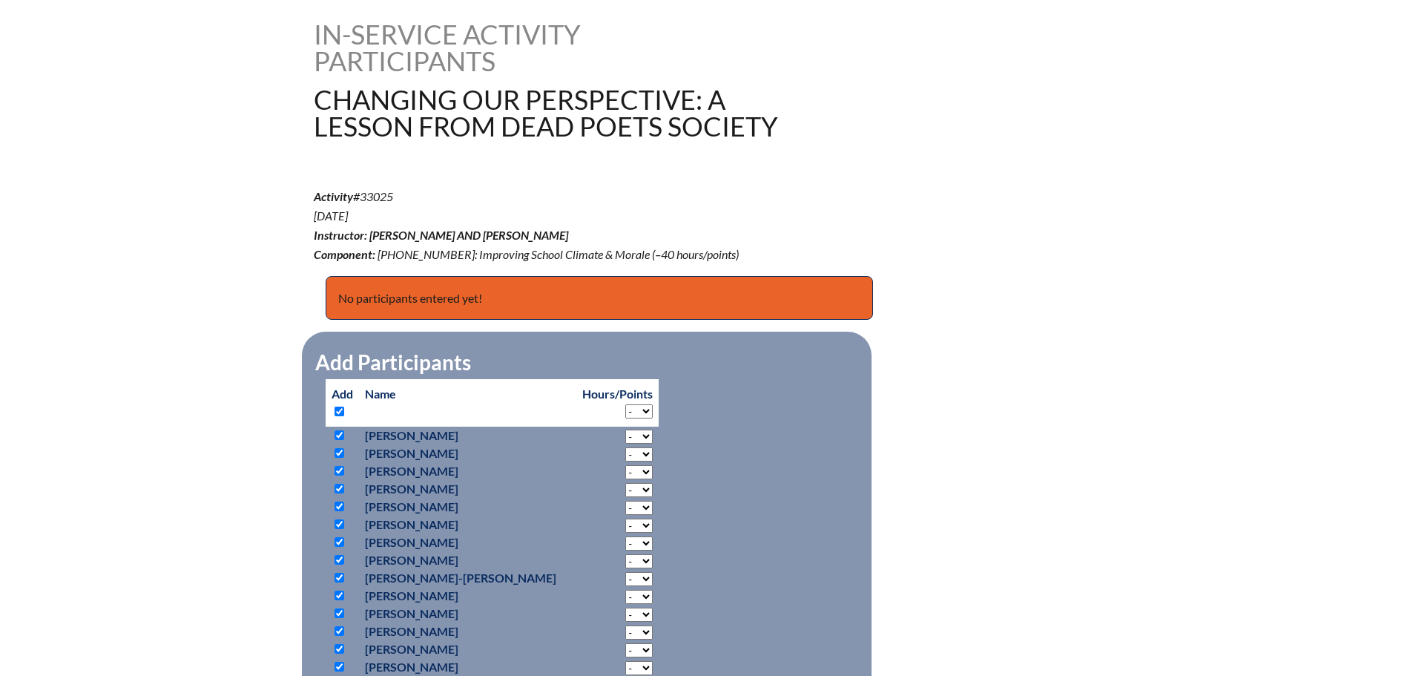
checkbox input "true"
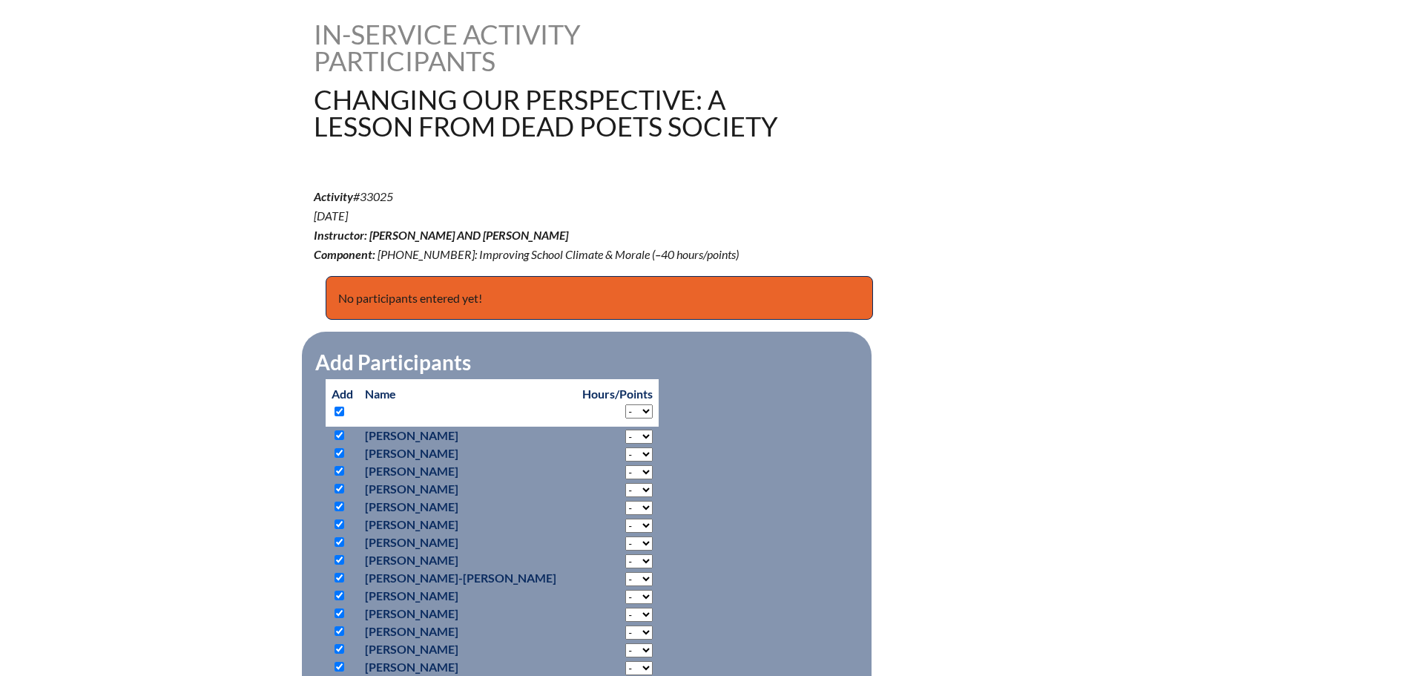
checkbox input "true"
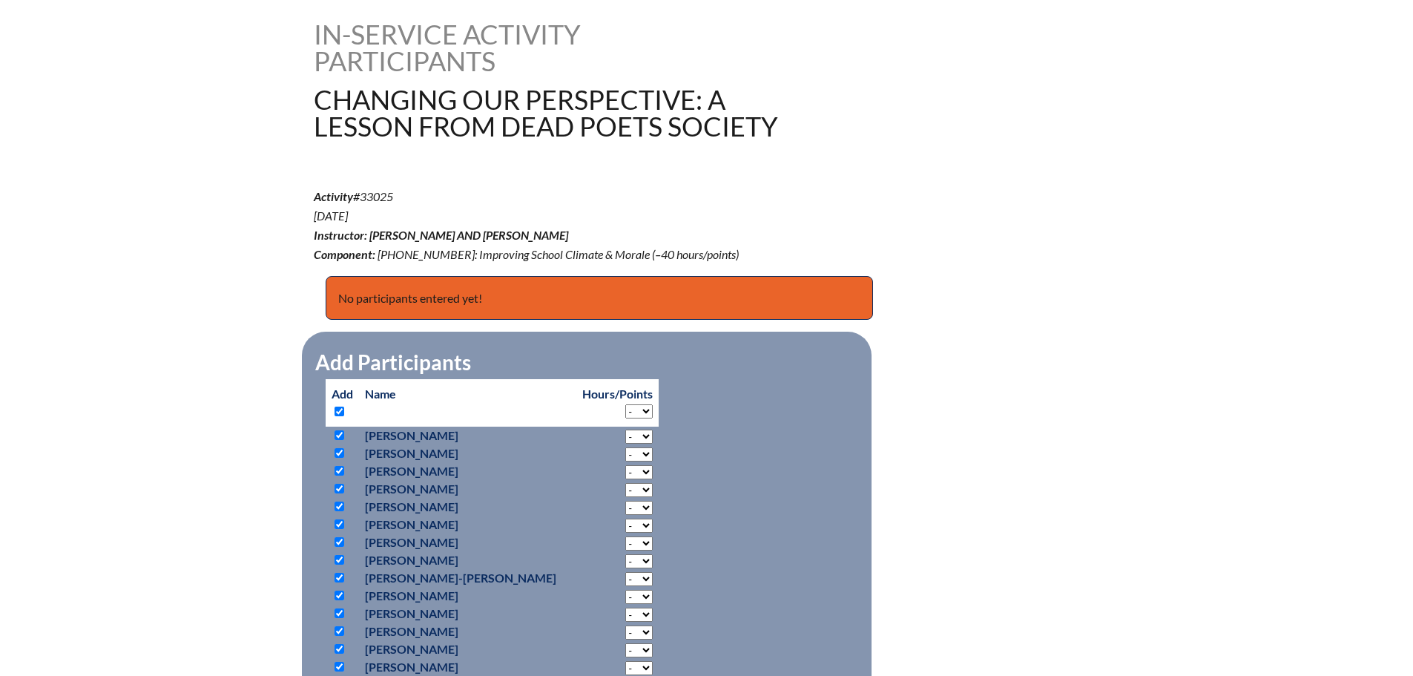
checkbox input "true"
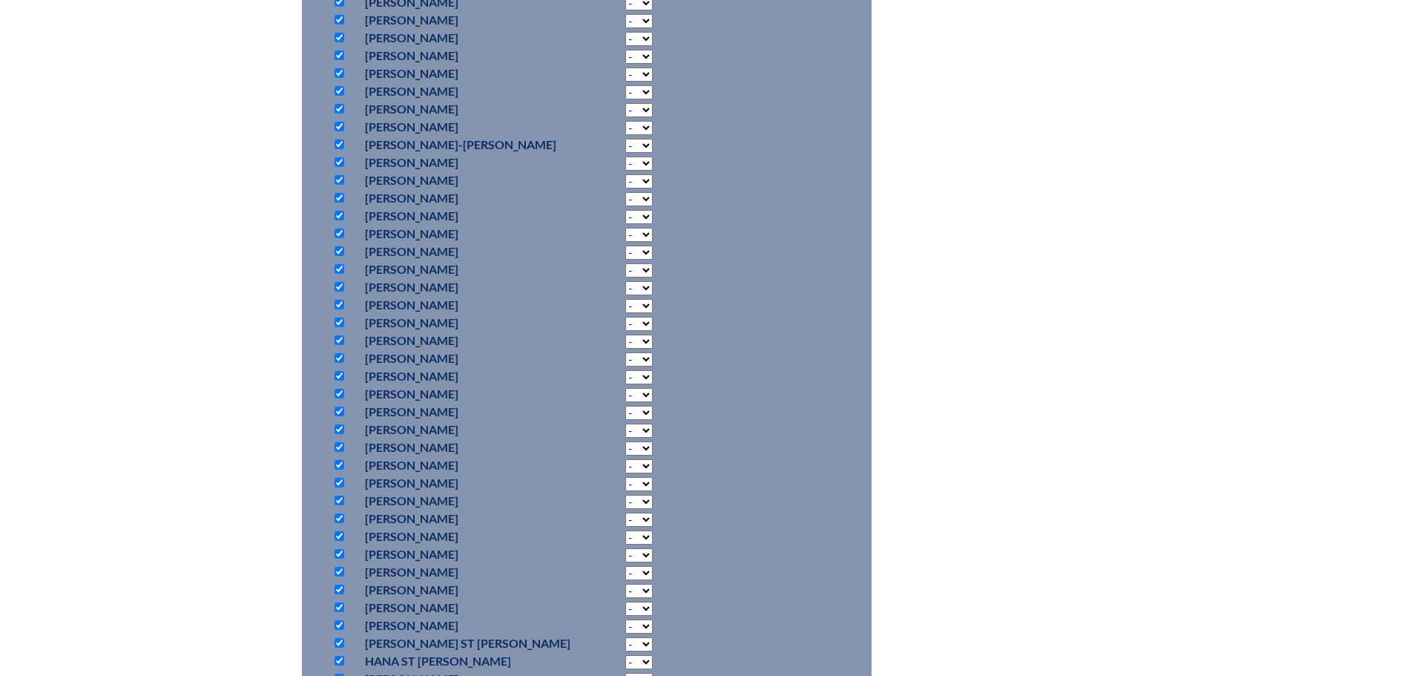
scroll to position [816, 0]
click at [340, 201] on input "checkbox" at bounding box center [339, 204] width 10 height 10
checkbox input "false"
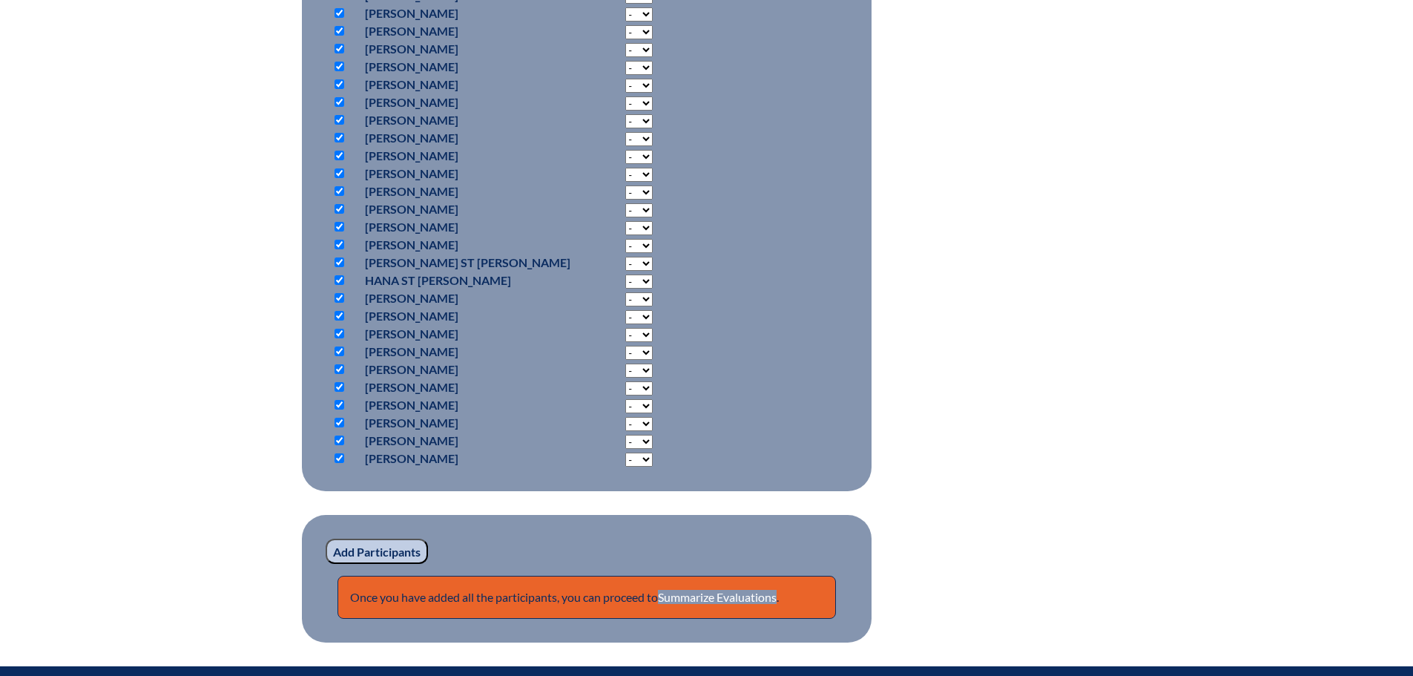
scroll to position [1187, 0]
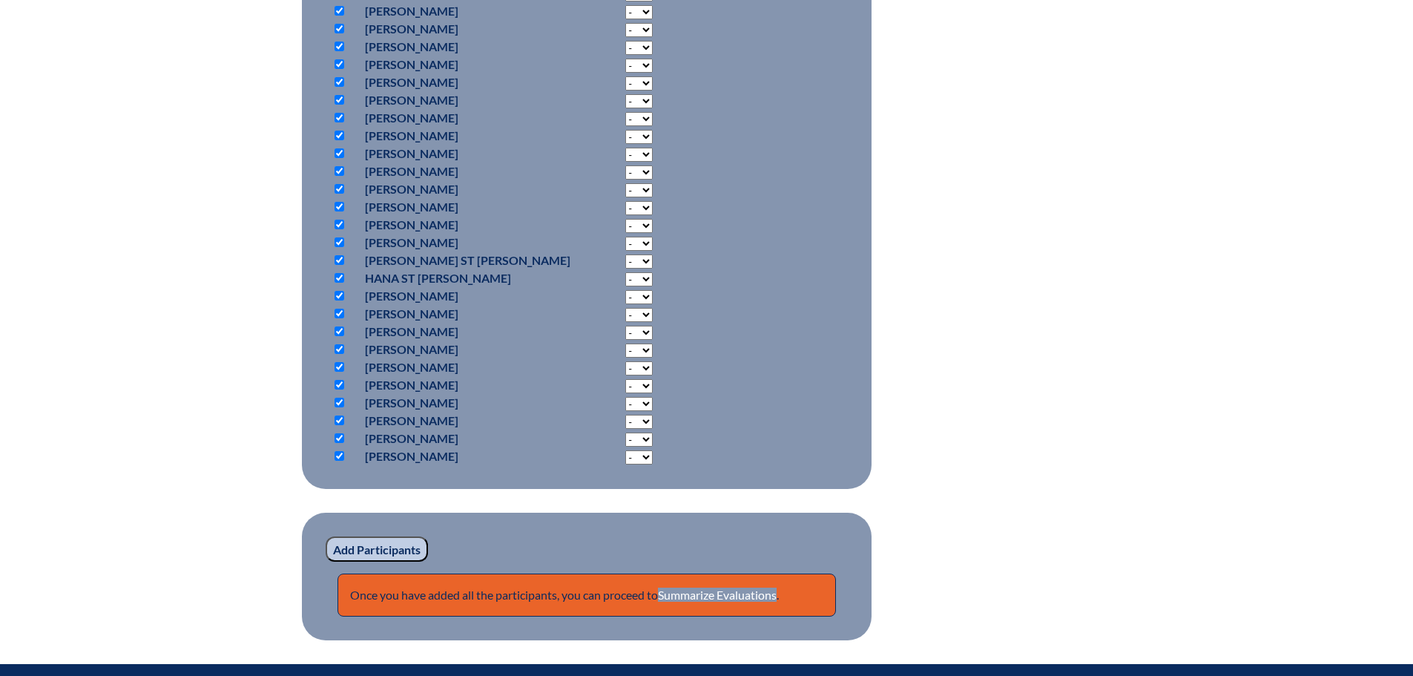
click at [343, 202] on input "checkbox" at bounding box center [339, 207] width 10 height 10
checkbox input "false"
click at [352, 225] on p at bounding box center [342, 225] width 22 height 18
click at [339, 223] on input "checkbox" at bounding box center [339, 225] width 10 height 10
checkbox input "false"
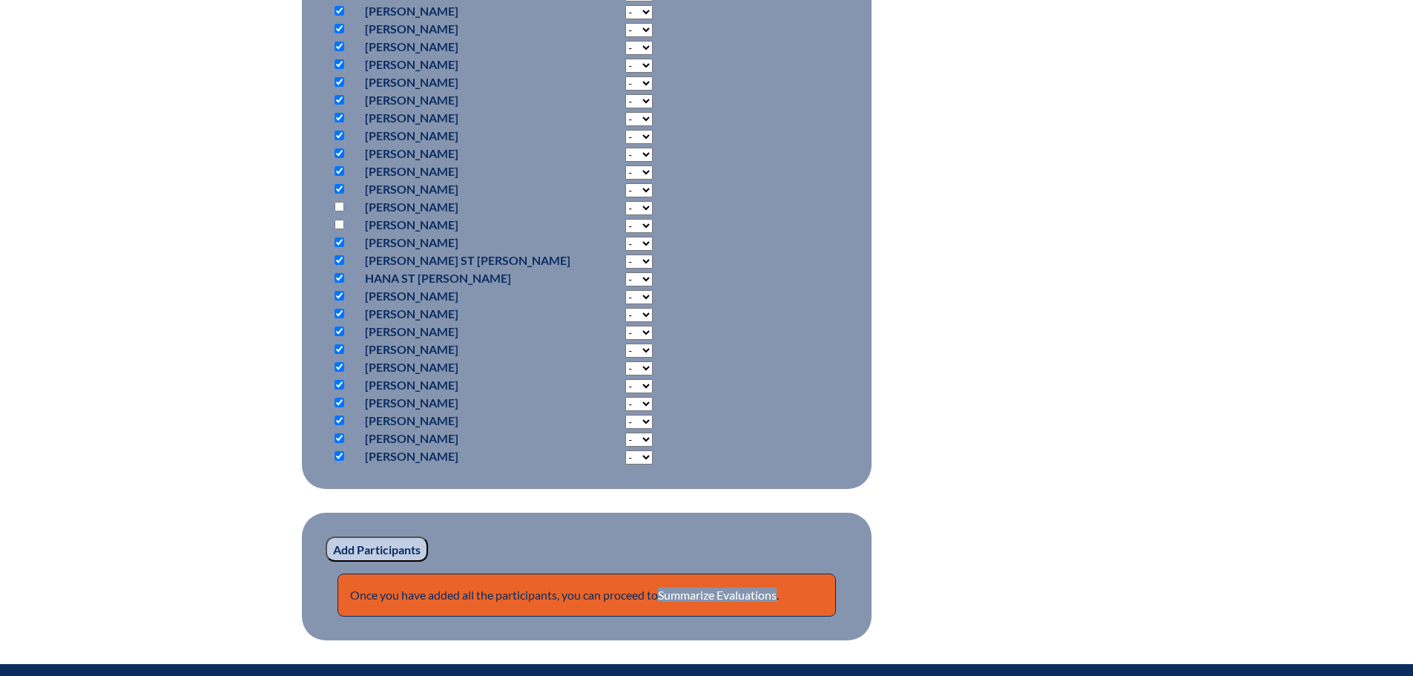
click at [389, 545] on input "Add Participants" at bounding box center [377, 548] width 102 height 25
